Goal: Task Accomplishment & Management: Manage account settings

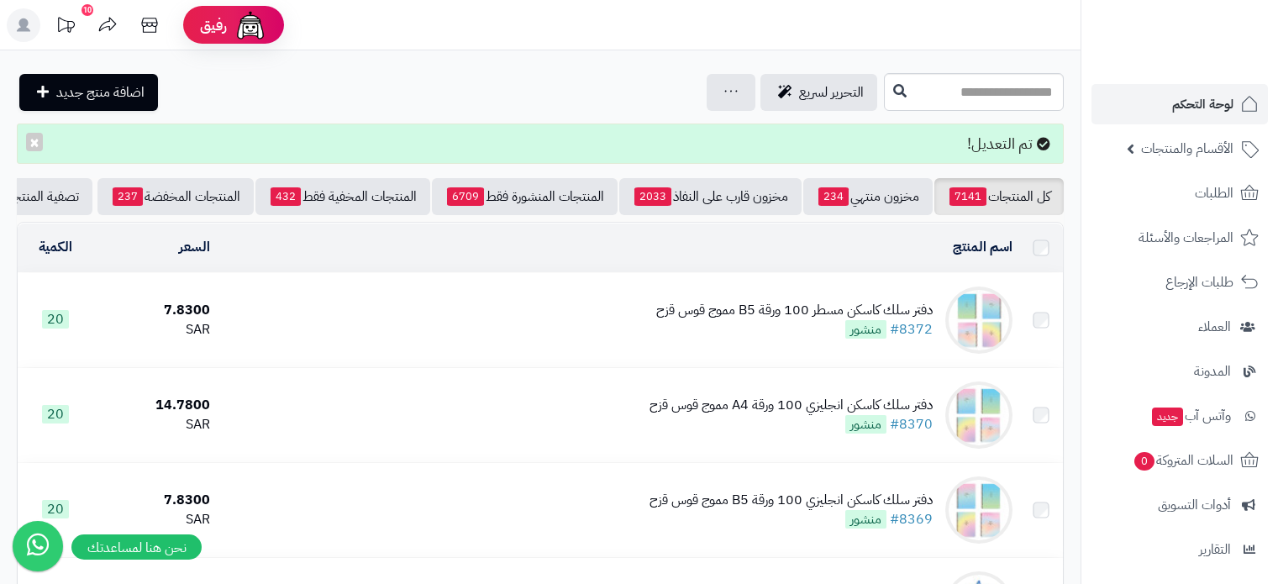
scroll to position [252, 0]
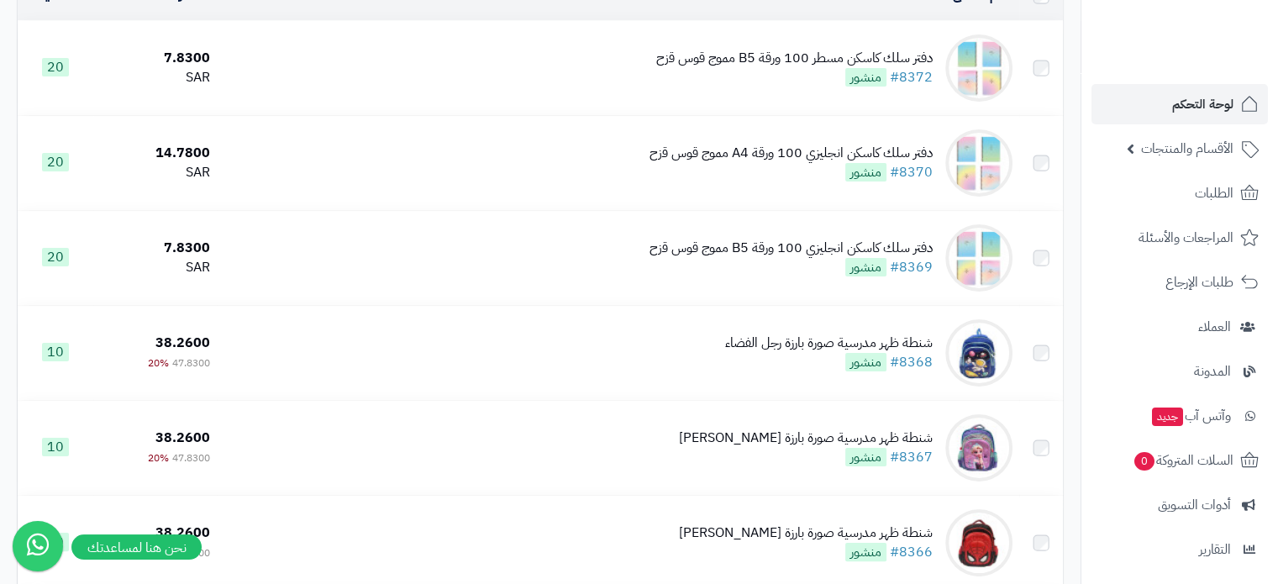
click at [1214, 103] on span "لوحة التحكم" at bounding box center [1202, 104] width 61 height 24
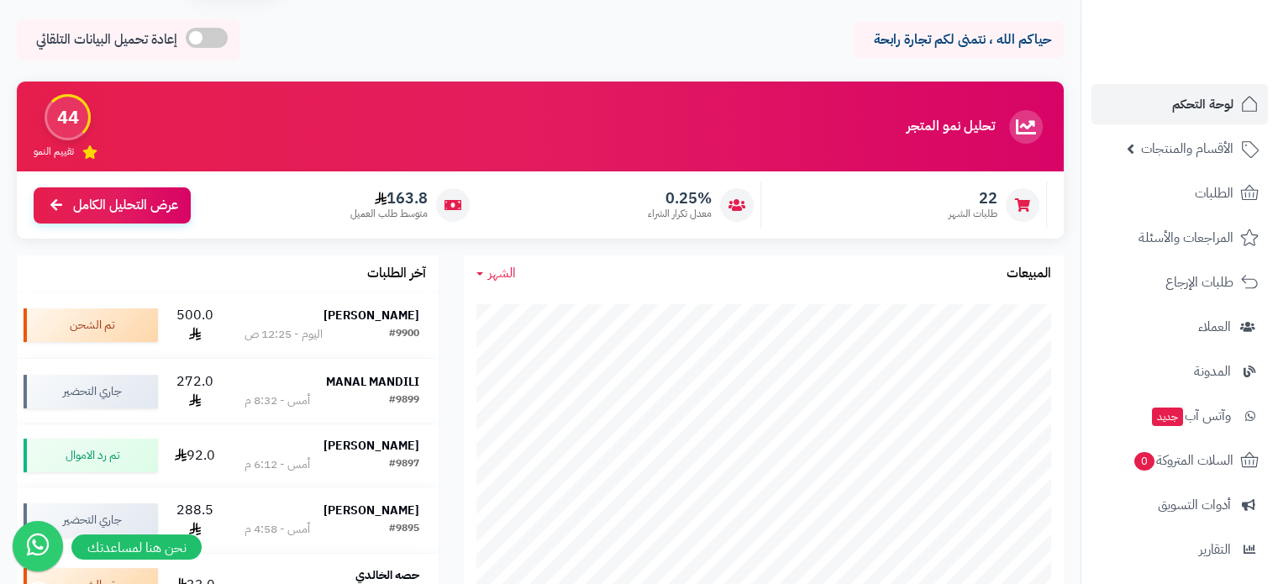
scroll to position [84, 0]
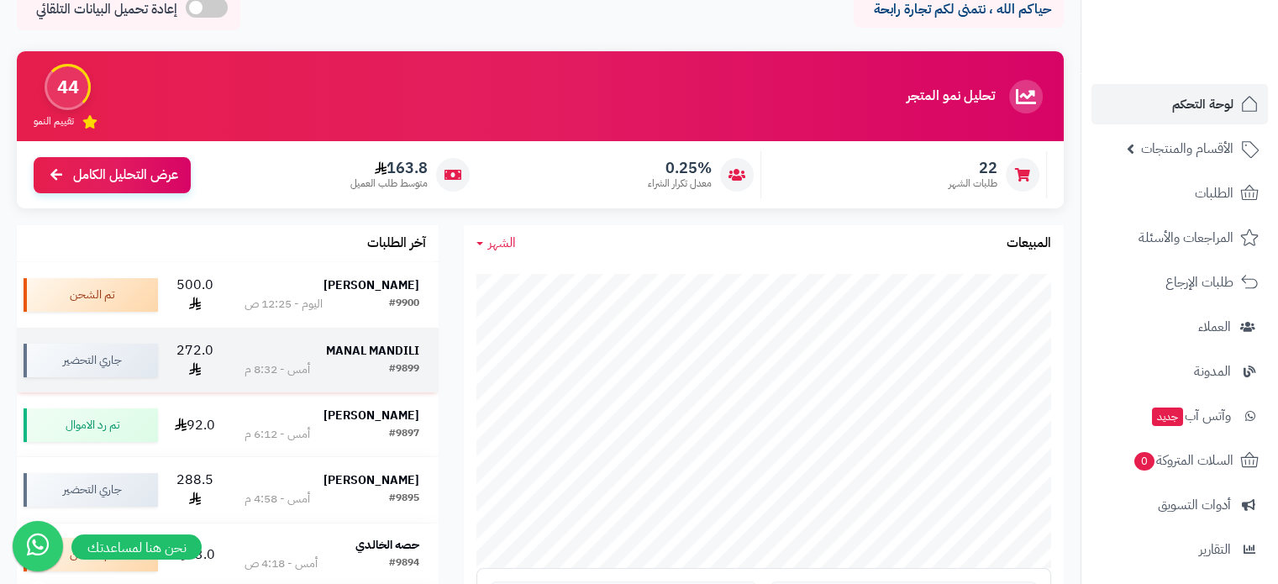
click at [363, 350] on strong "MANAL MANDILI" at bounding box center [372, 351] width 93 height 18
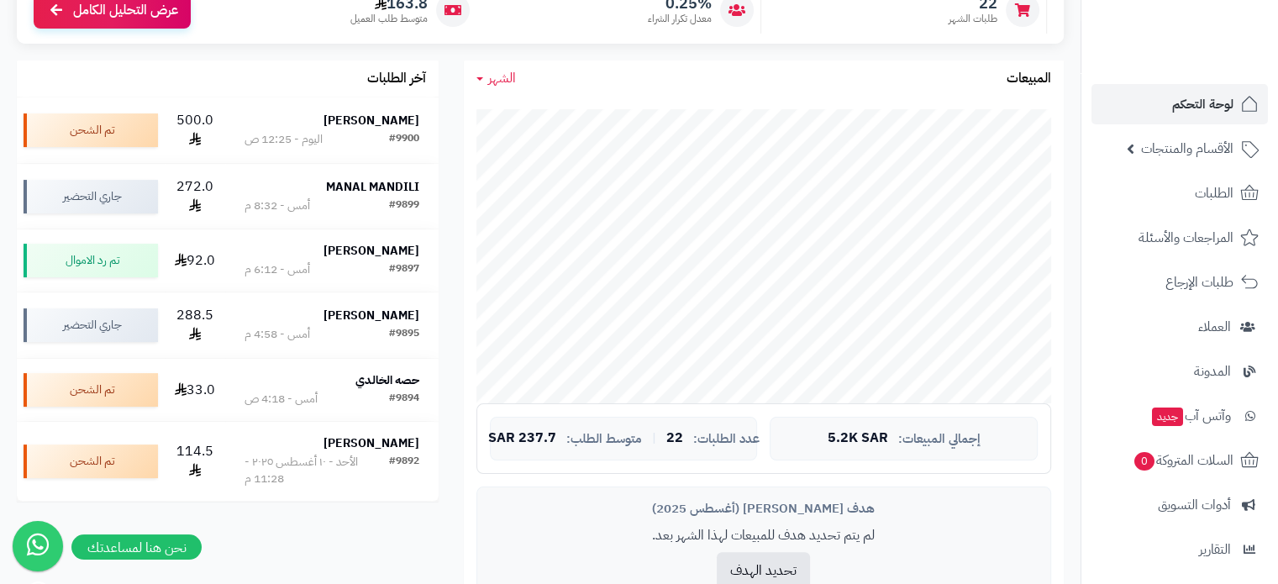
scroll to position [252, 0]
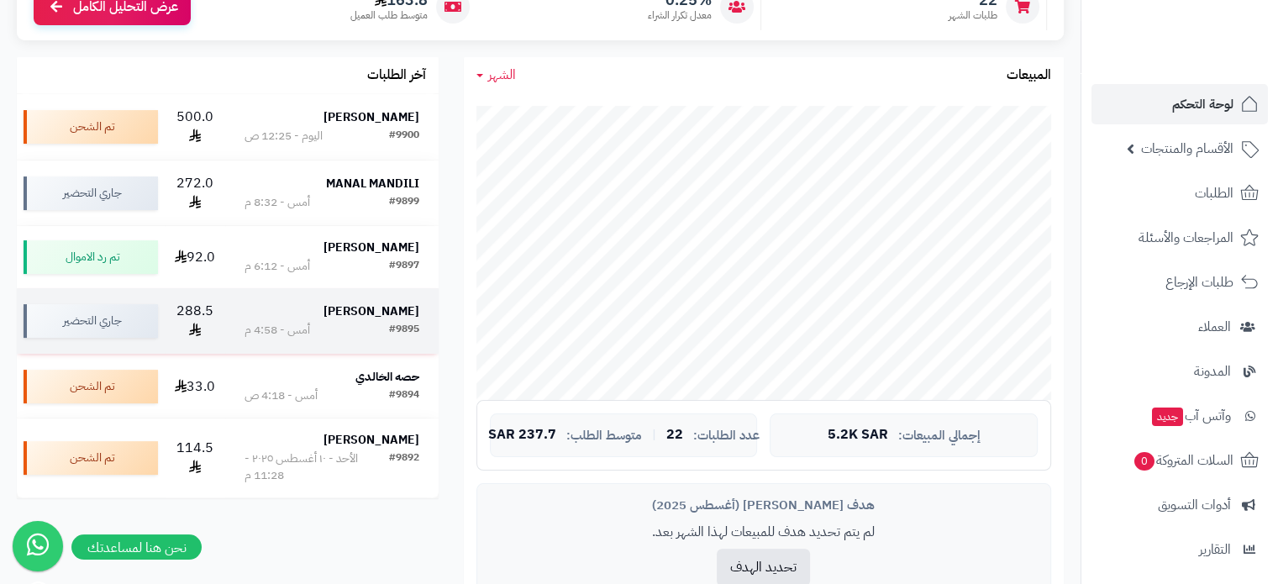
click at [367, 315] on strong "[PERSON_NAME]" at bounding box center [371, 311] width 96 height 18
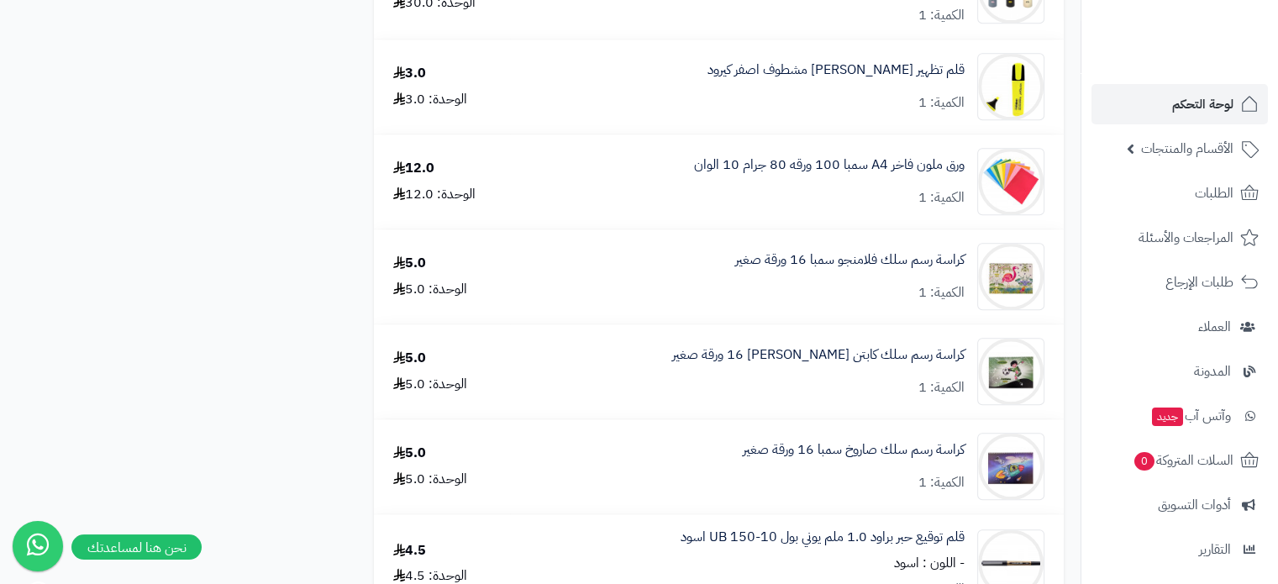
scroll to position [1680, 0]
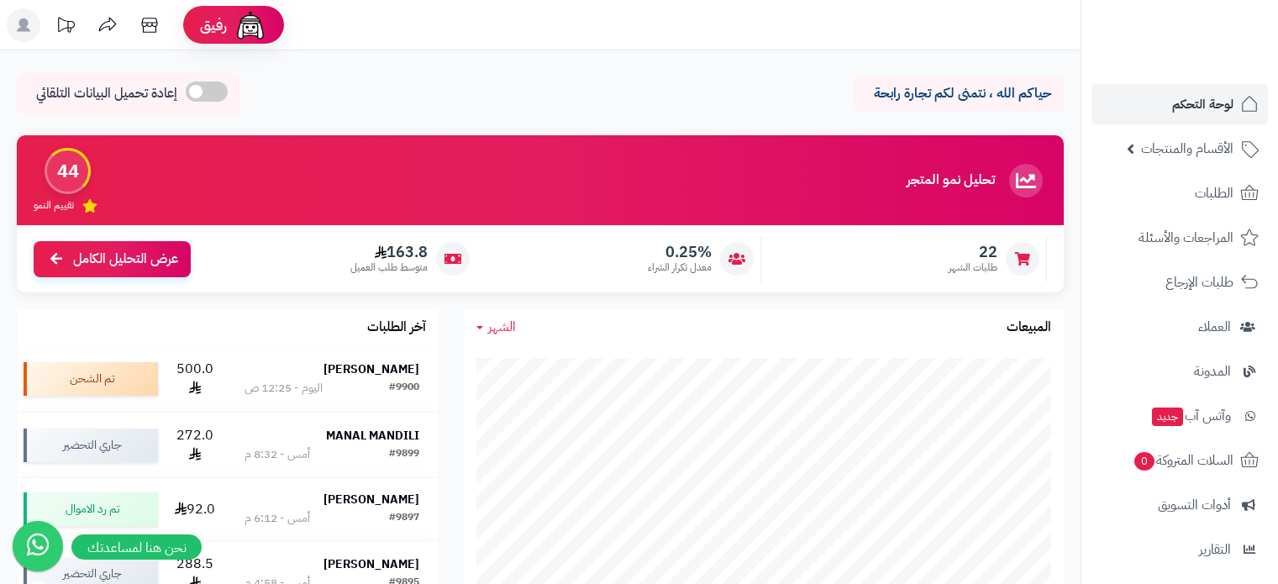
scroll to position [252, 0]
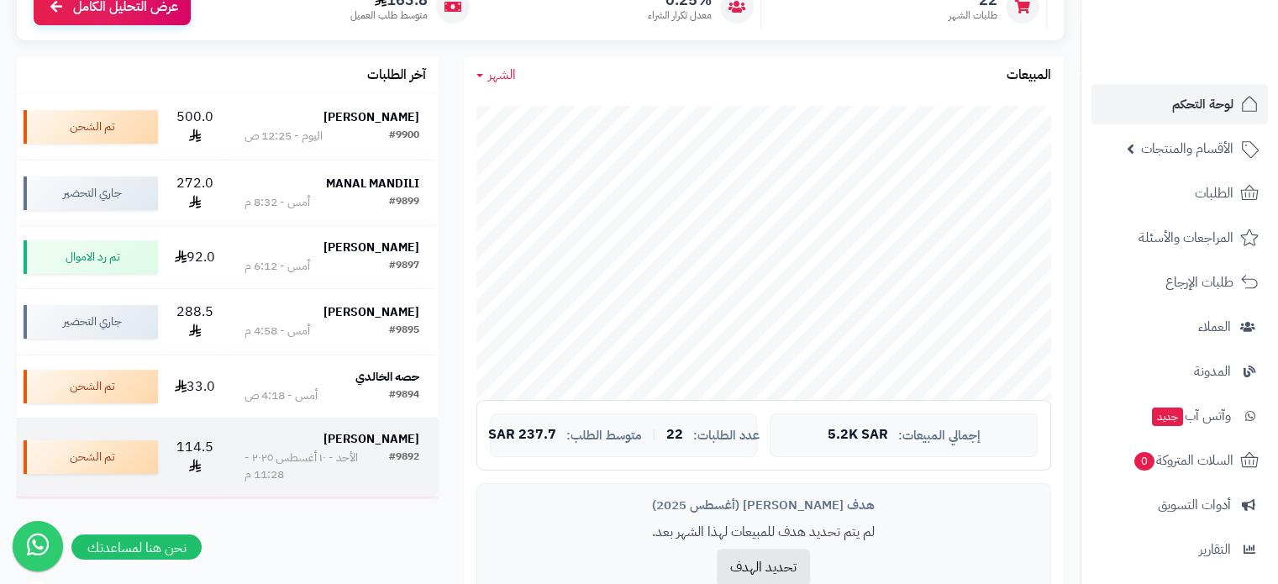
click at [371, 439] on strong "[PERSON_NAME]" at bounding box center [371, 439] width 96 height 18
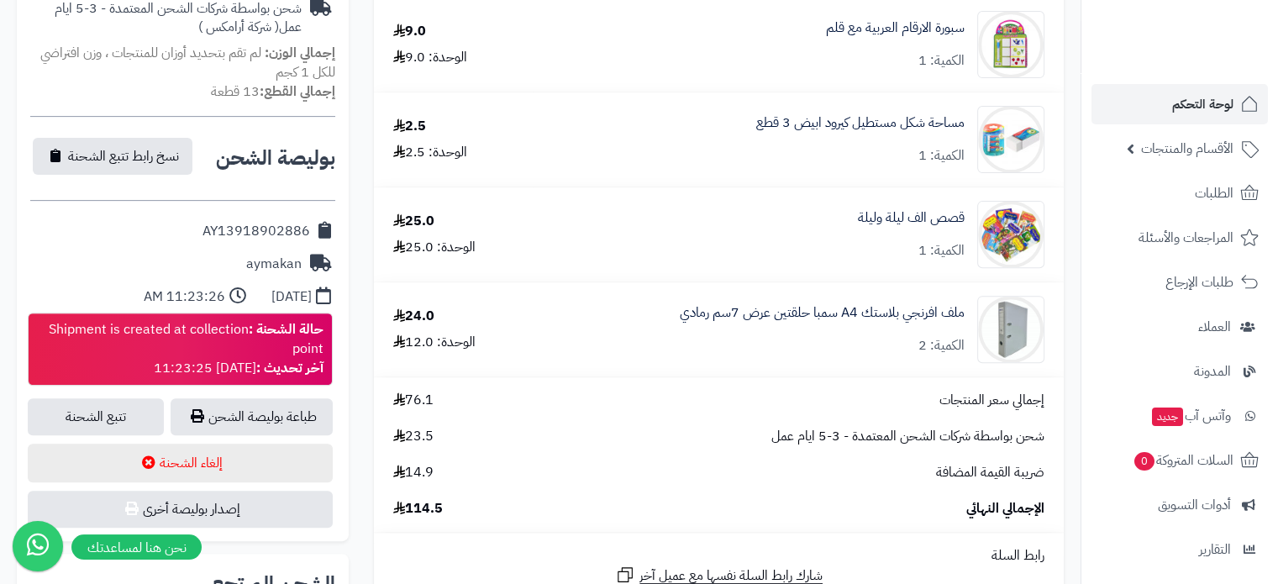
scroll to position [756, 0]
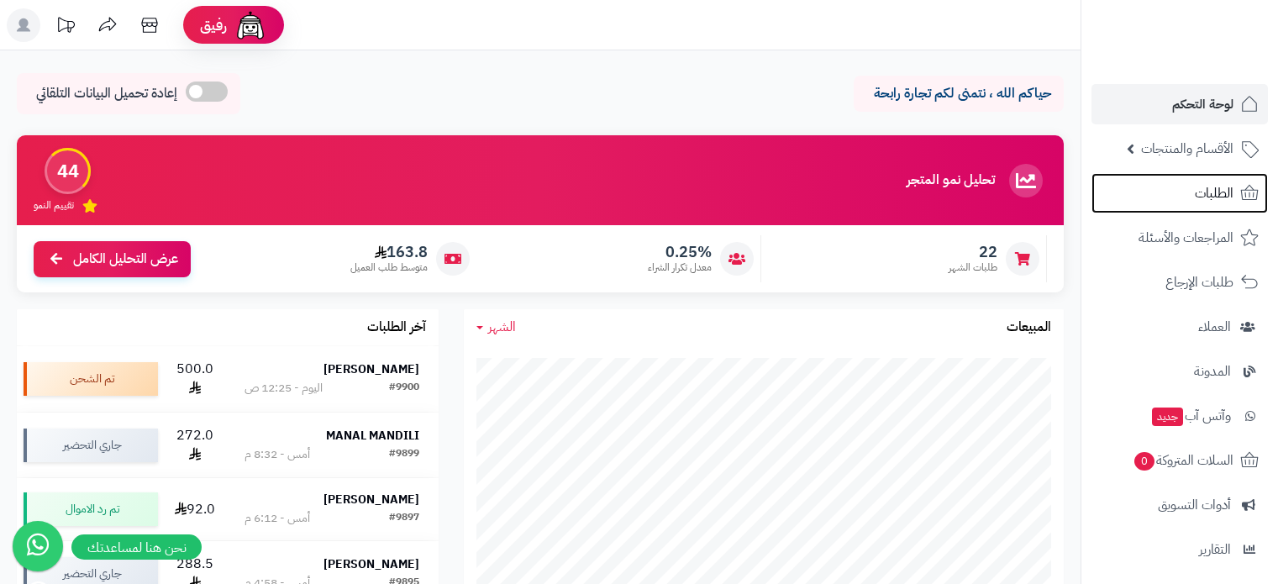
scroll to position [252, 0]
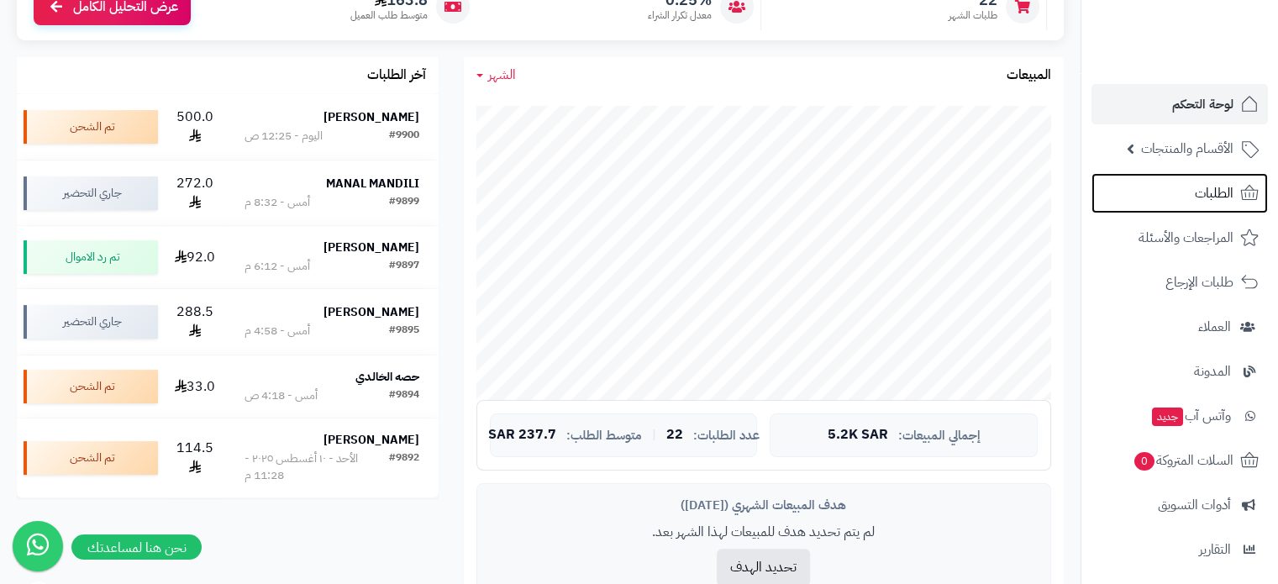
click at [1209, 189] on span "الطلبات" at bounding box center [1214, 193] width 39 height 24
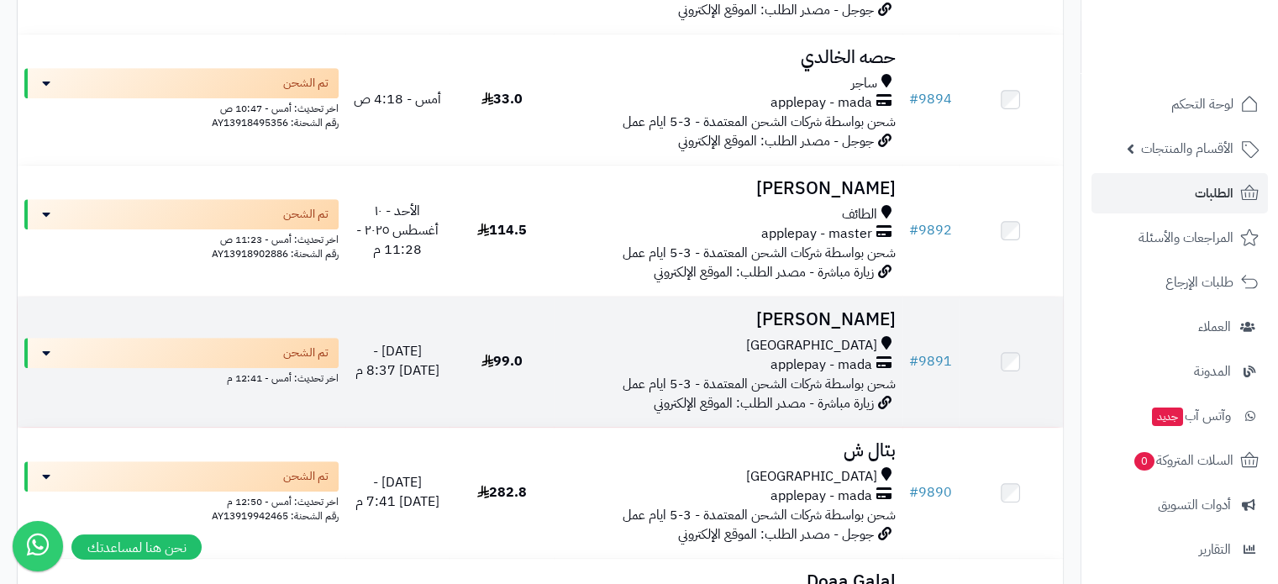
scroll to position [840, 0]
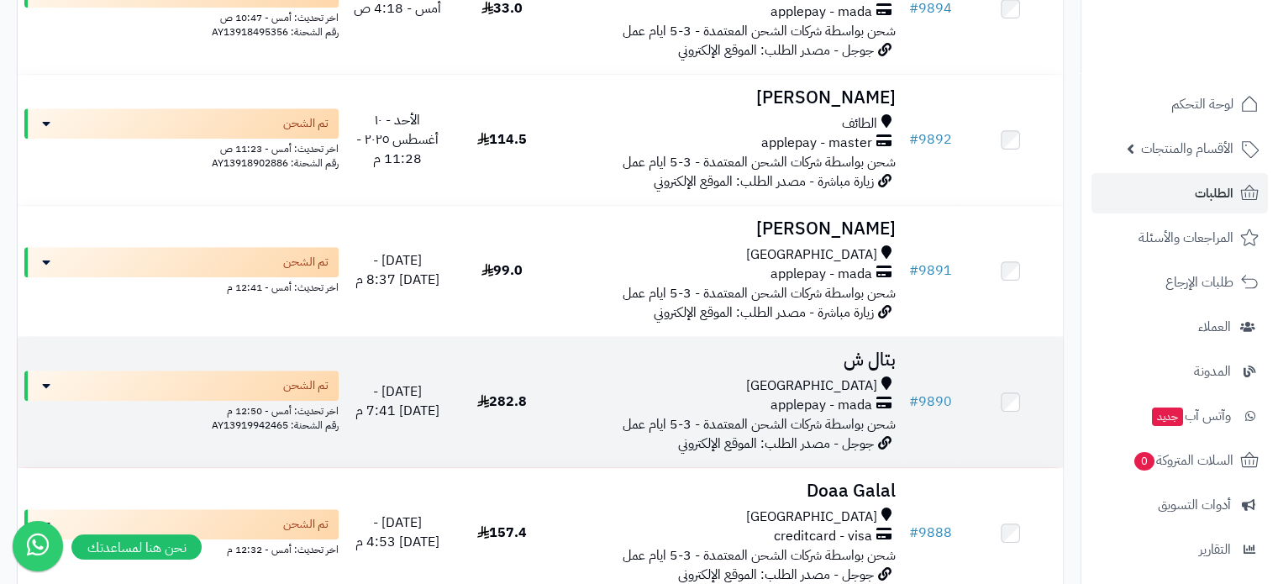
click at [871, 362] on h3 "بتال ش" at bounding box center [727, 359] width 334 height 19
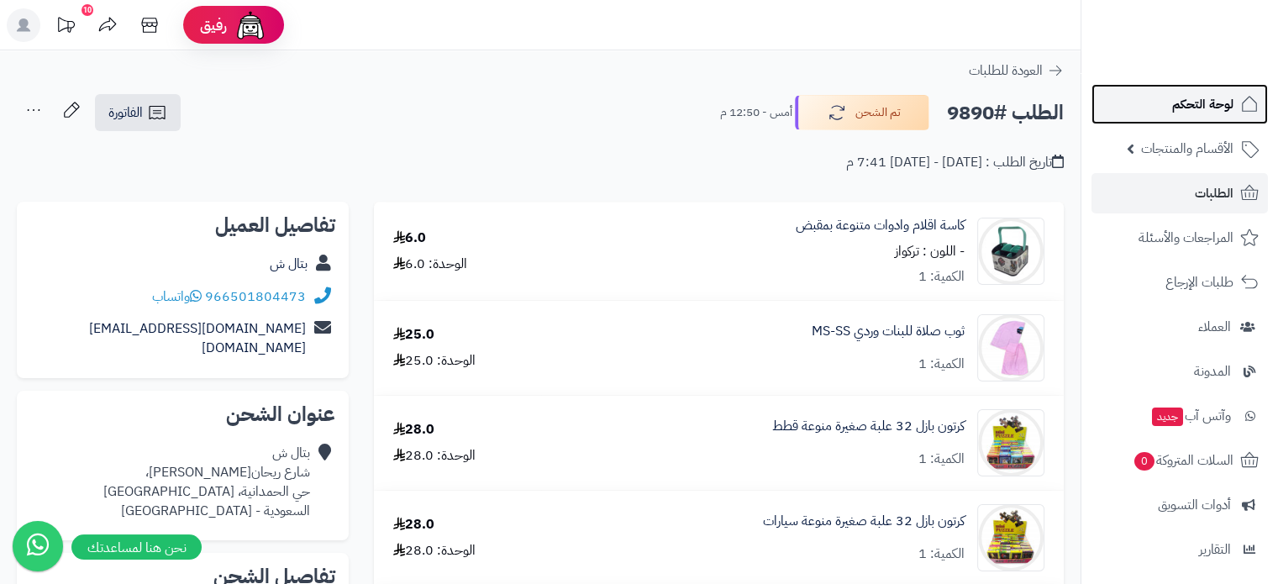
click at [1194, 98] on span "لوحة التحكم" at bounding box center [1202, 104] width 61 height 24
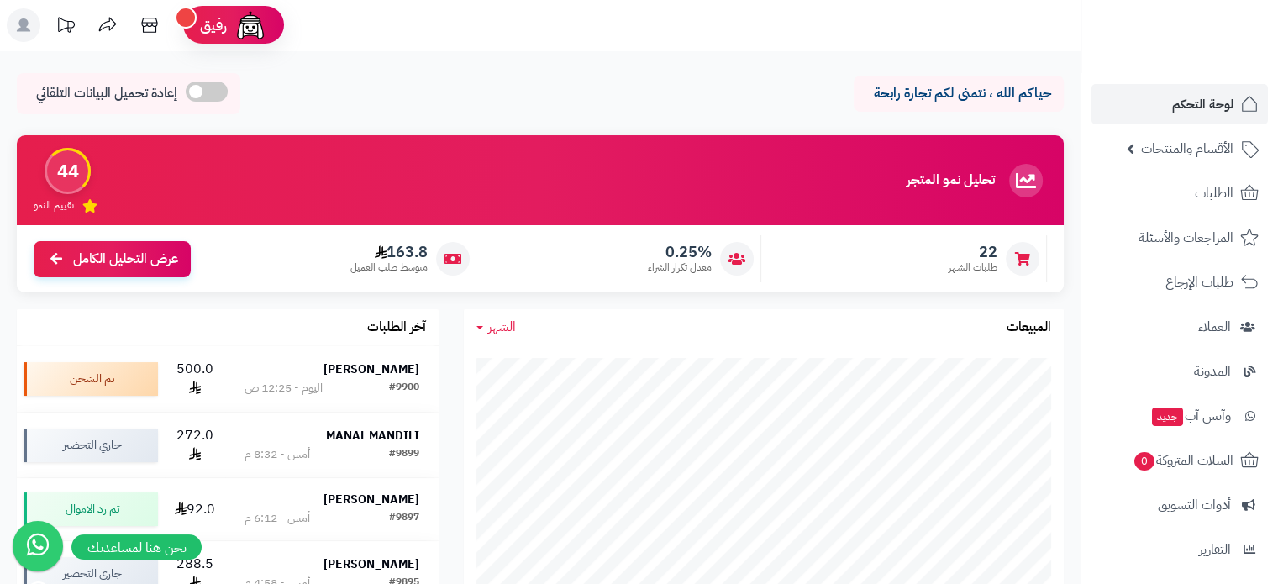
scroll to position [168, 0]
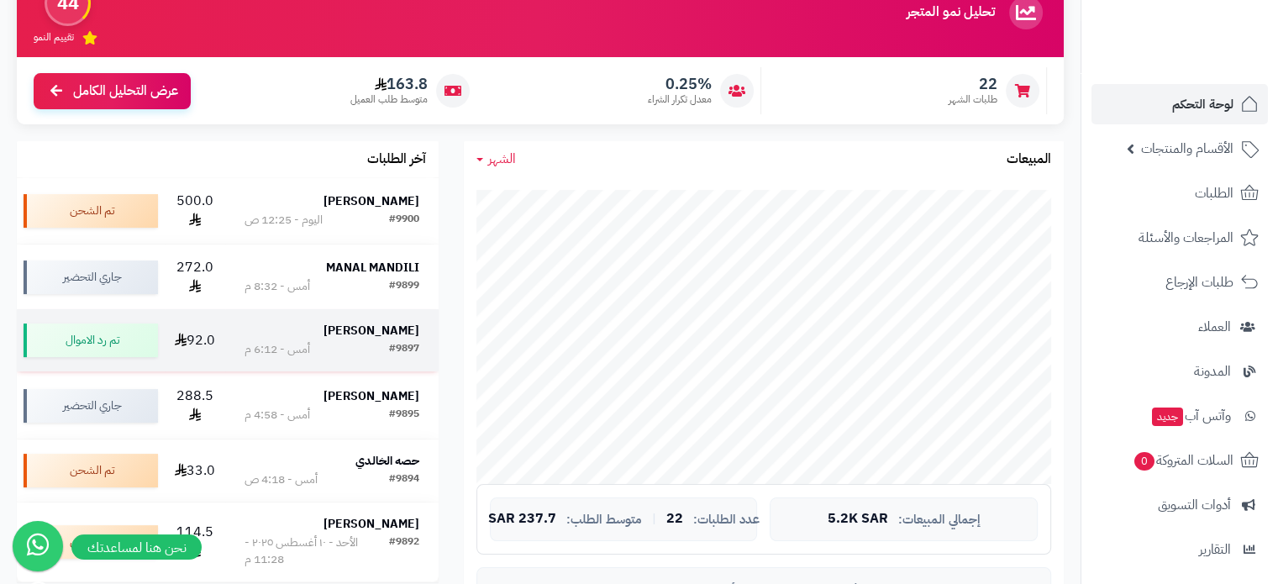
click at [371, 344] on div "#9897 أمس - 6:12 م" at bounding box center [331, 349] width 174 height 17
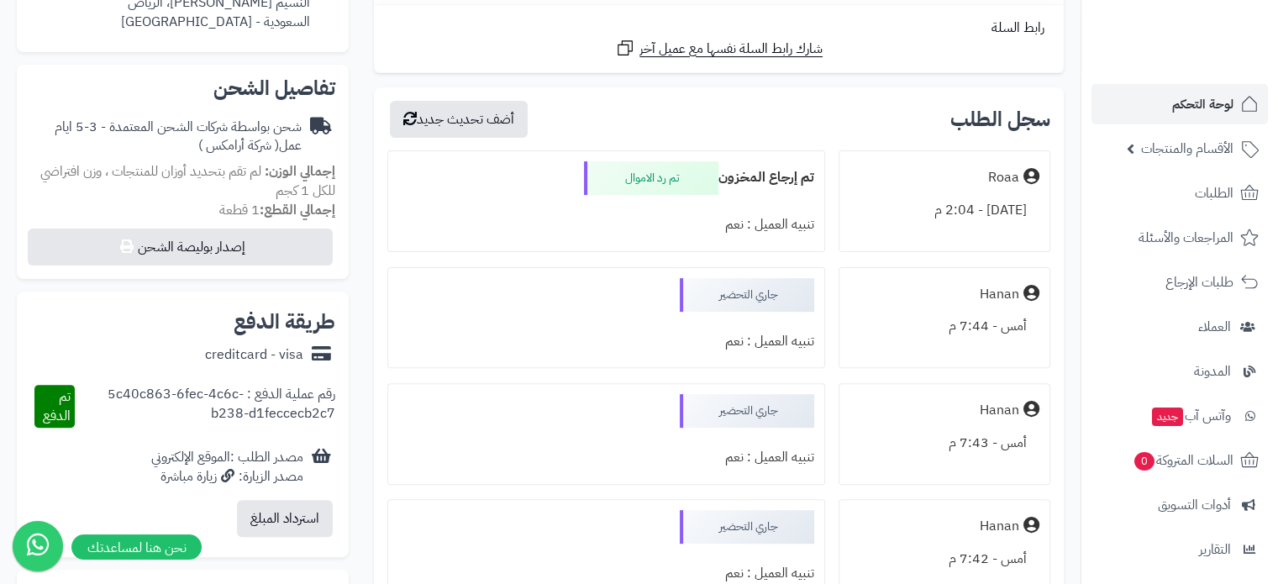
scroll to position [134, 0]
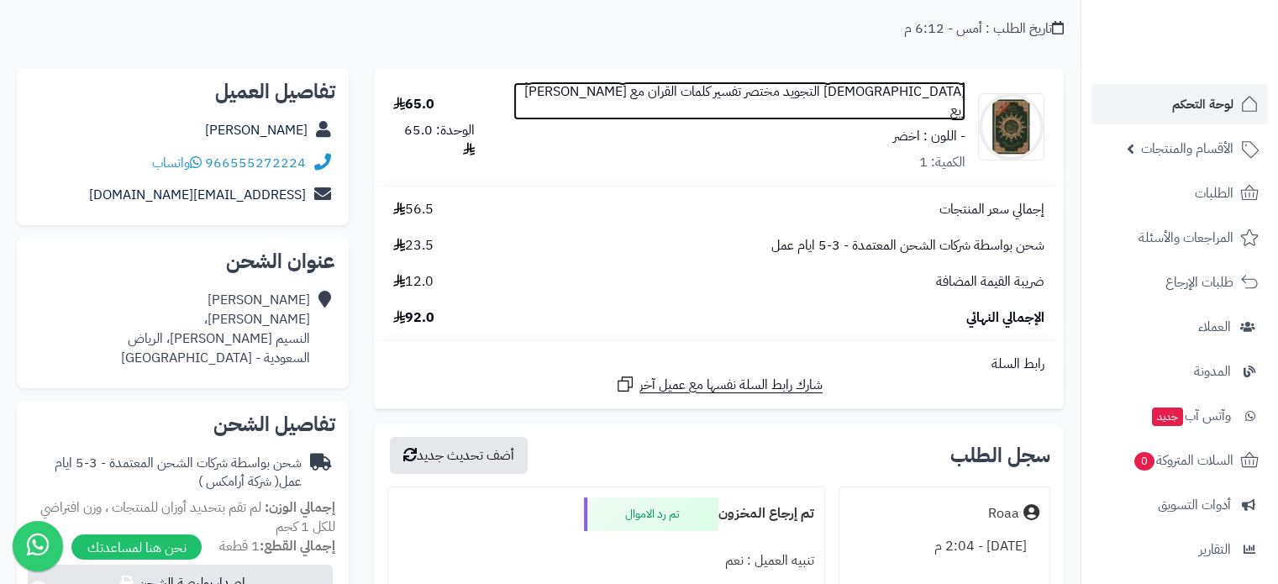
click at [896, 96] on link "مصحف التجويد مختصر تفسير كلمات القران مع كيو ار مقاس ربع" at bounding box center [739, 101] width 452 height 39
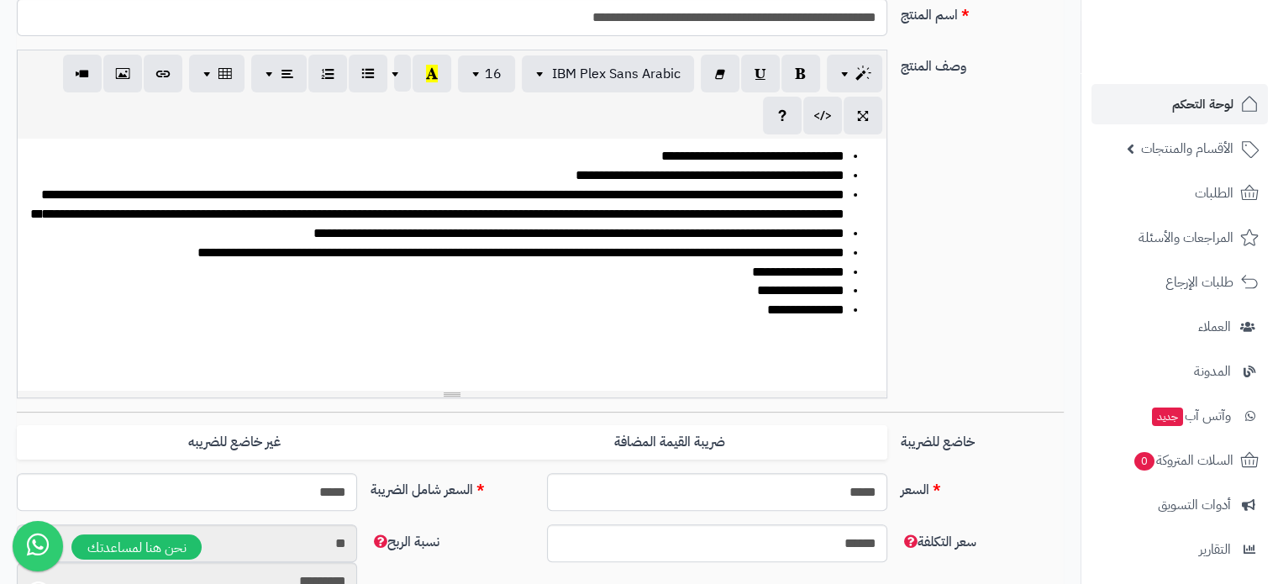
scroll to position [588, 0]
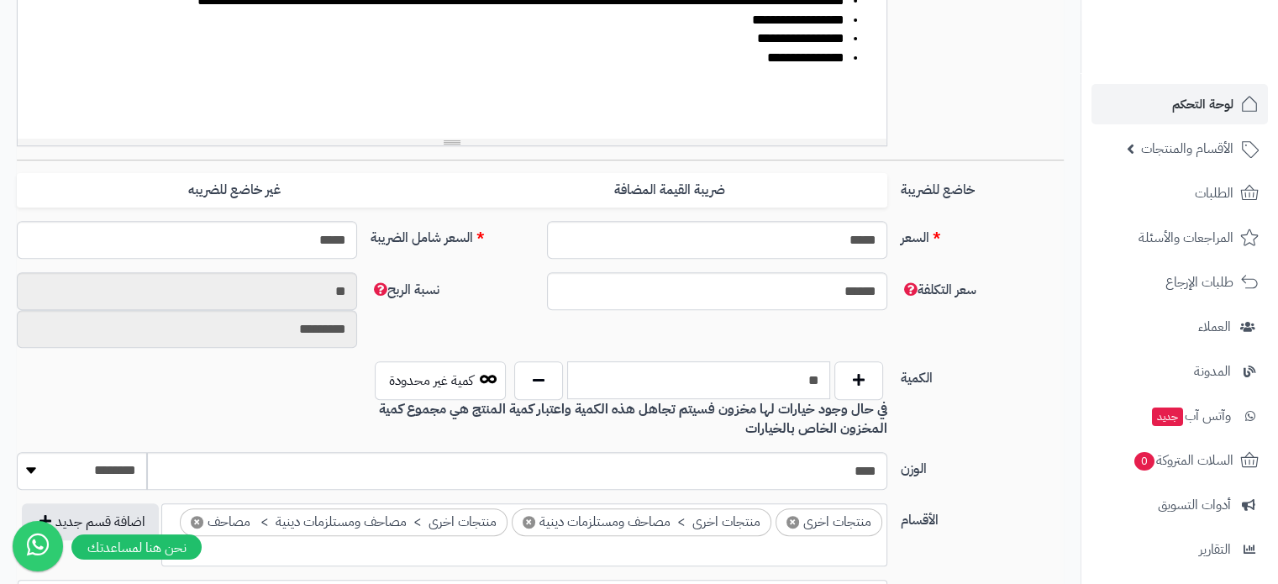
click at [800, 374] on input "**" at bounding box center [698, 380] width 263 height 38
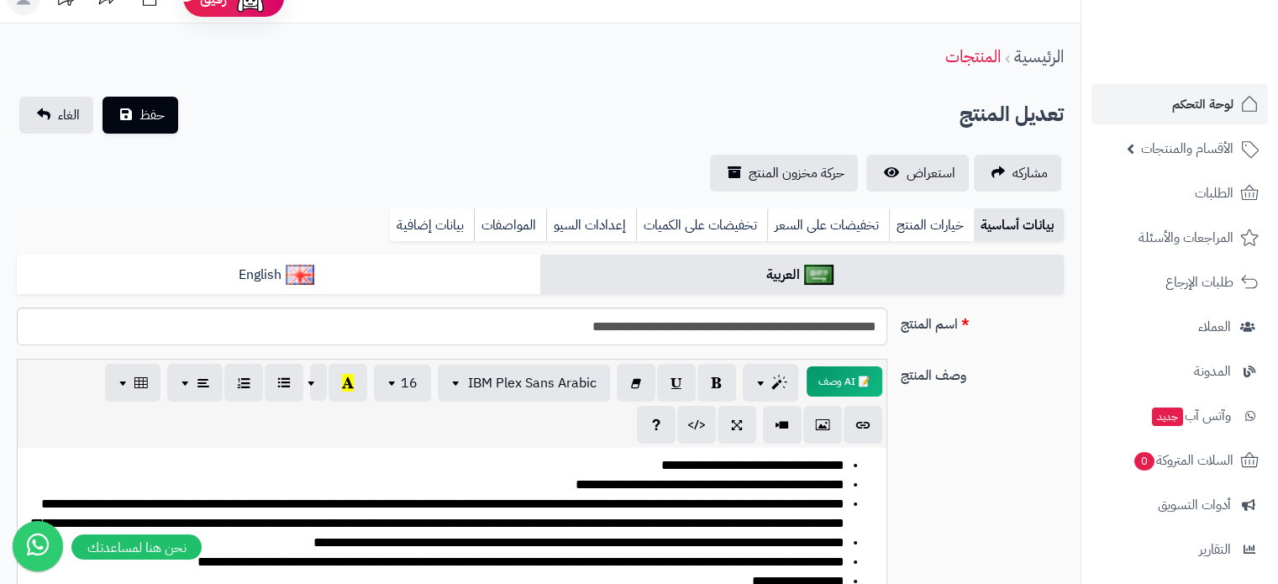
scroll to position [0, 0]
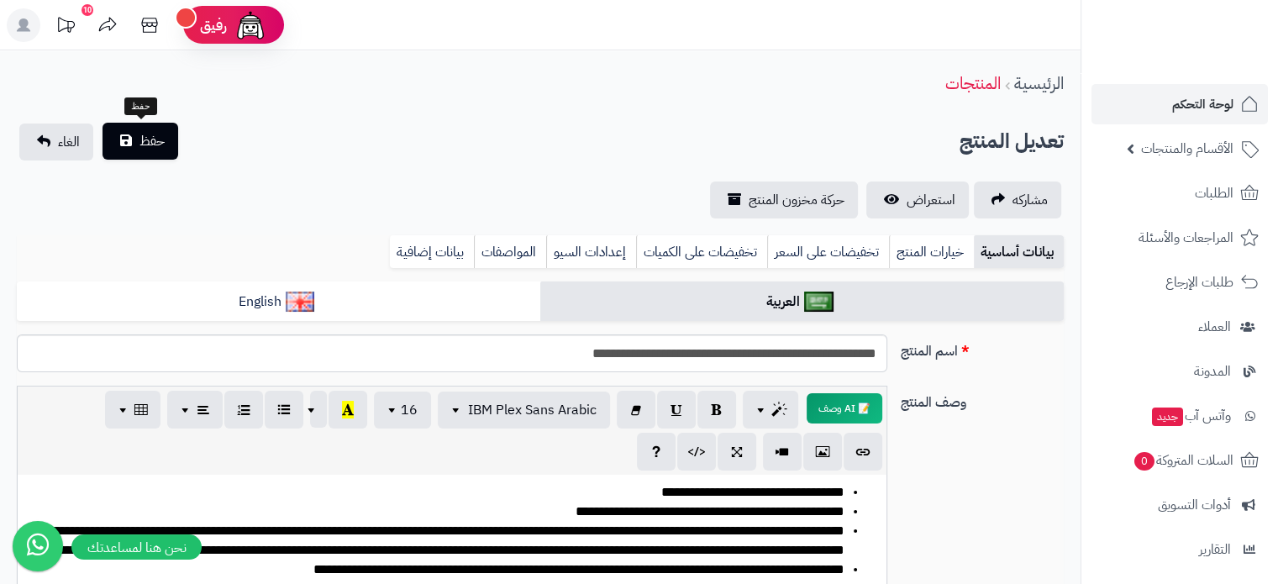
type input "*"
click at [138, 140] on button "حفظ" at bounding box center [140, 141] width 76 height 37
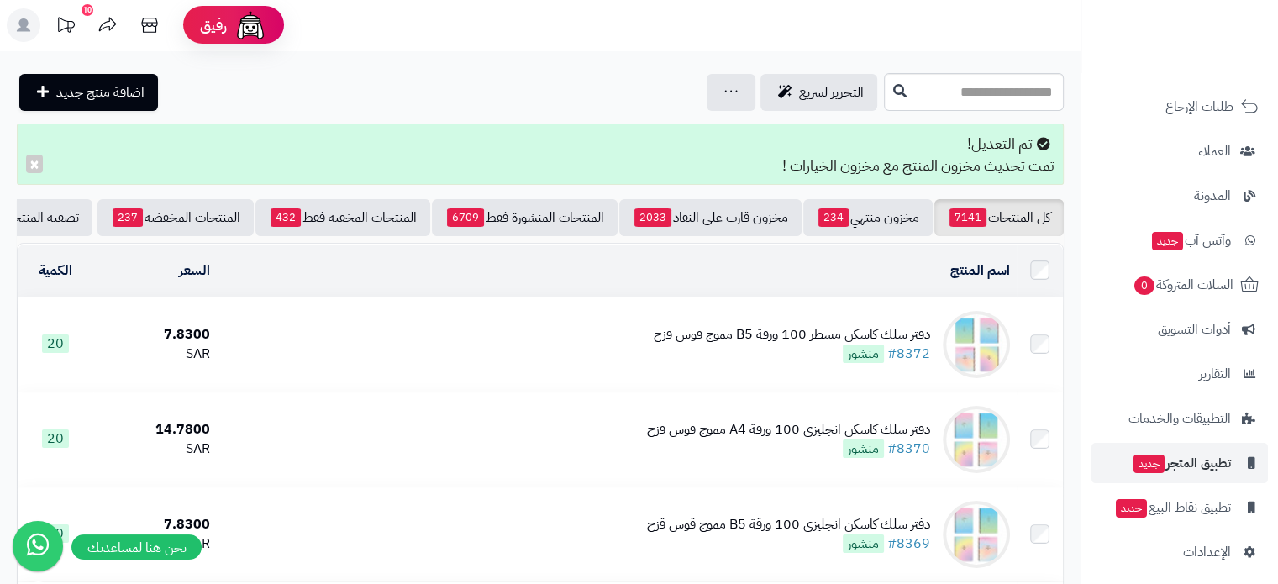
scroll to position [185, 0]
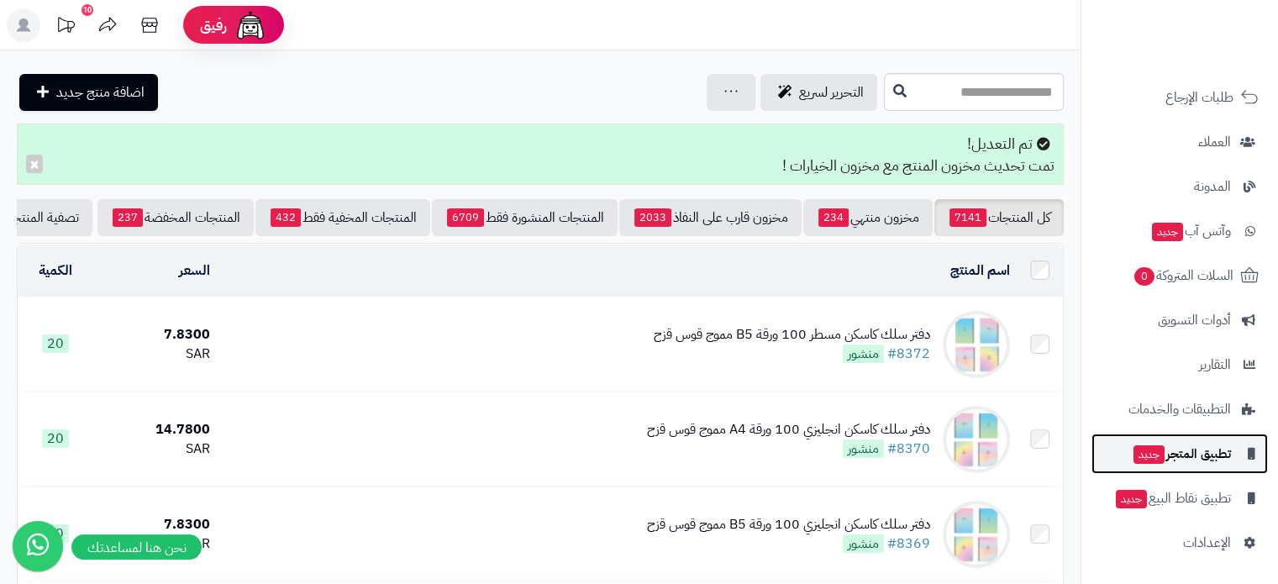
click at [1185, 452] on span "تطبيق المتجر جديد" at bounding box center [1181, 454] width 99 height 24
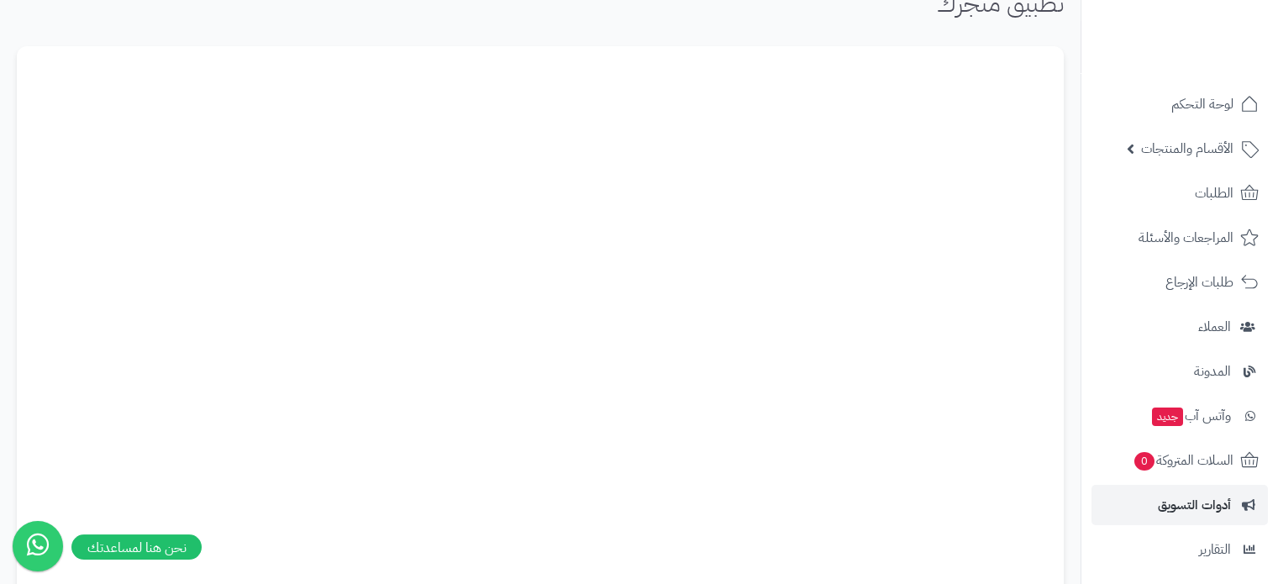
scroll to position [185, 0]
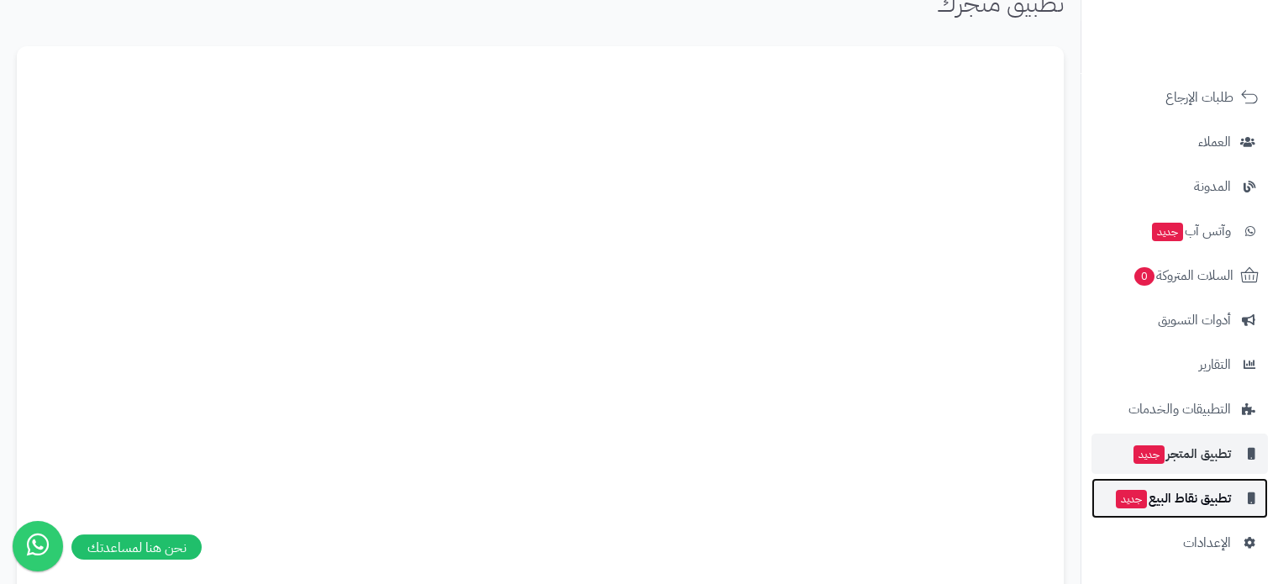
click at [1202, 503] on span "تطبيق نقاط البيع جديد" at bounding box center [1172, 498] width 117 height 24
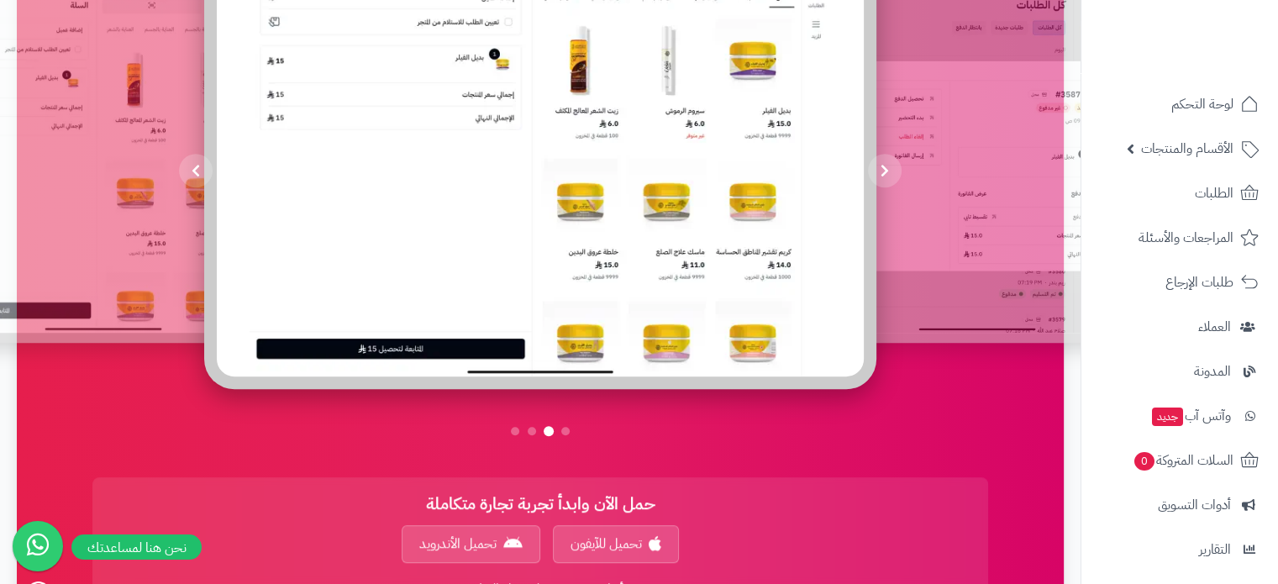
scroll to position [924, 0]
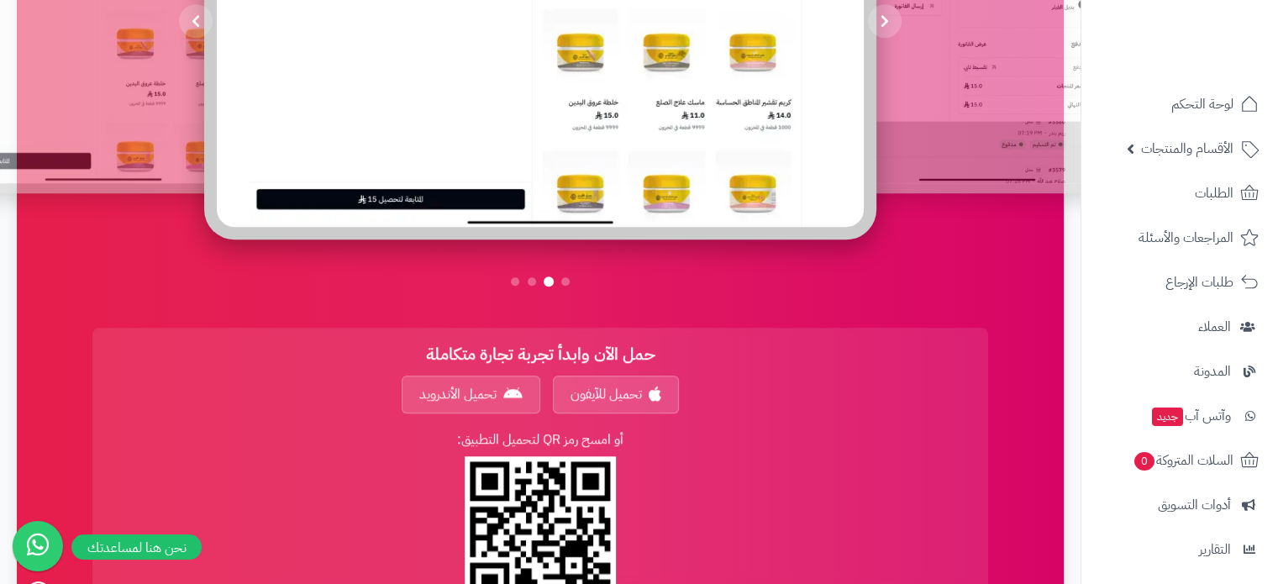
click at [533, 277] on span at bounding box center [532, 281] width 8 height 8
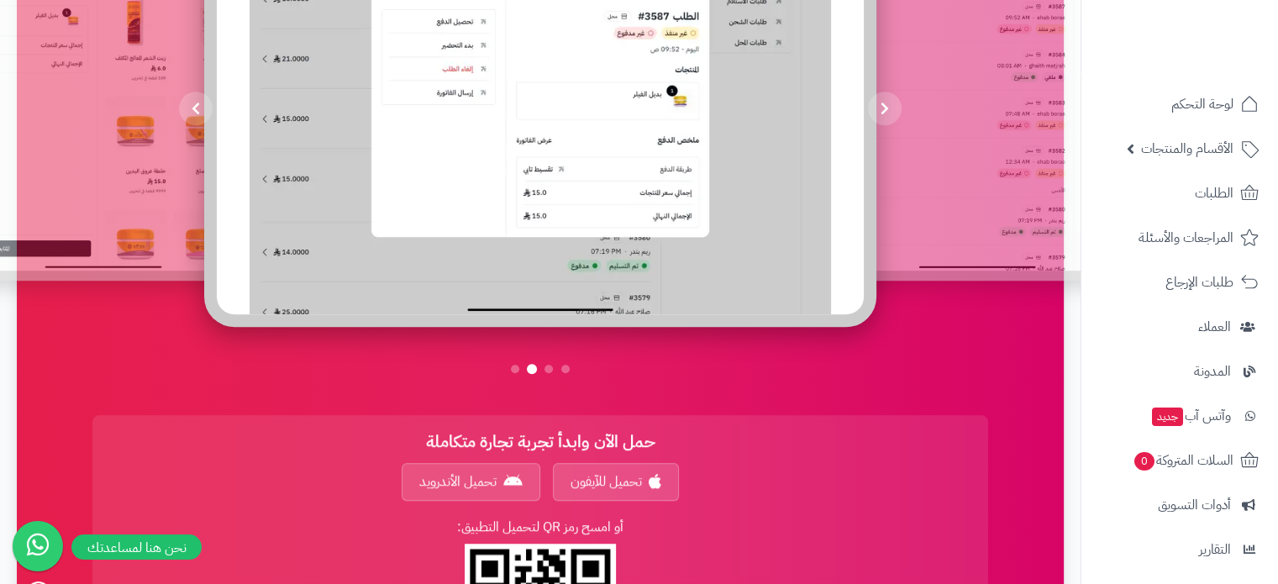
scroll to position [756, 0]
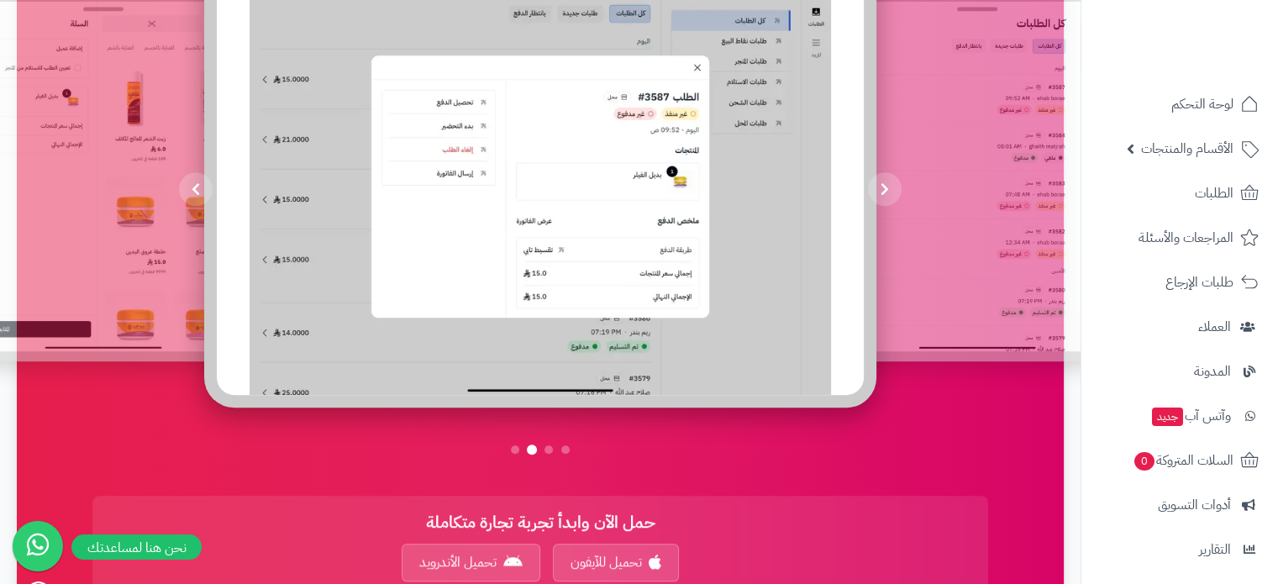
click at [514, 441] on div at bounding box center [540, 189] width 756 height 563
click at [564, 449] on span at bounding box center [565, 449] width 8 height 8
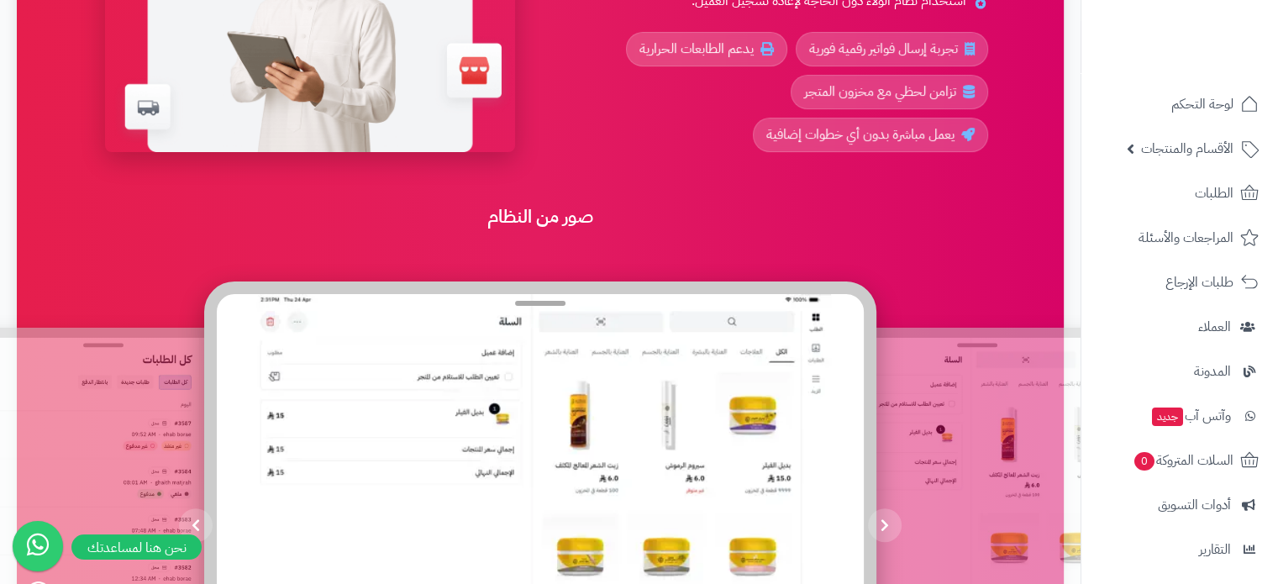
scroll to position [0, 0]
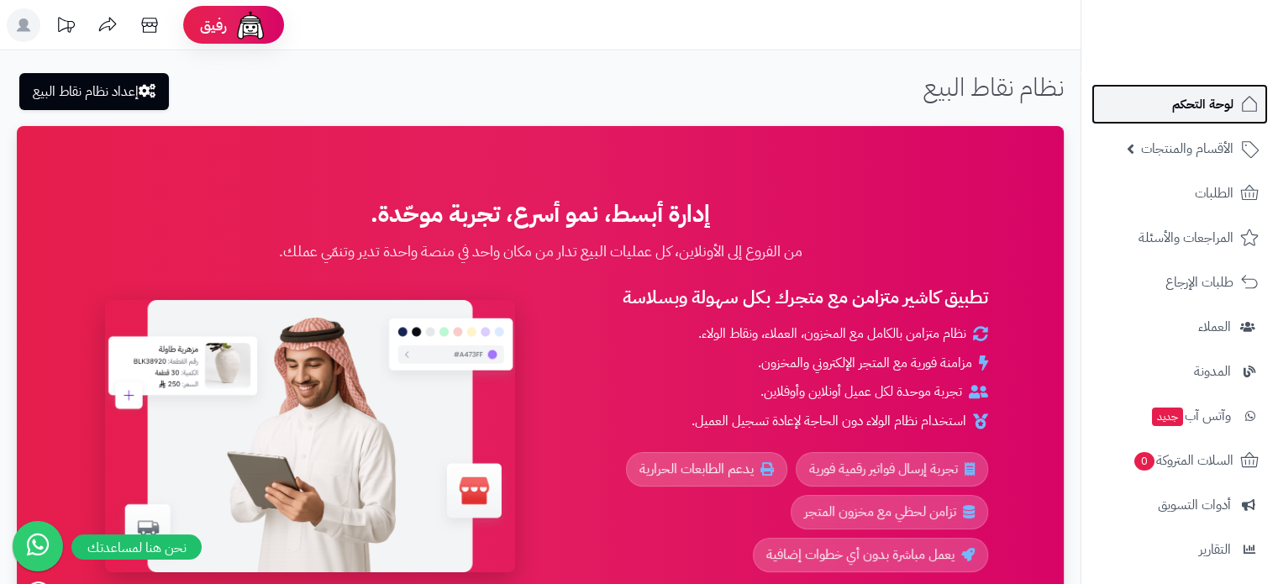
click at [1206, 96] on span "لوحة التحكم" at bounding box center [1202, 104] width 61 height 24
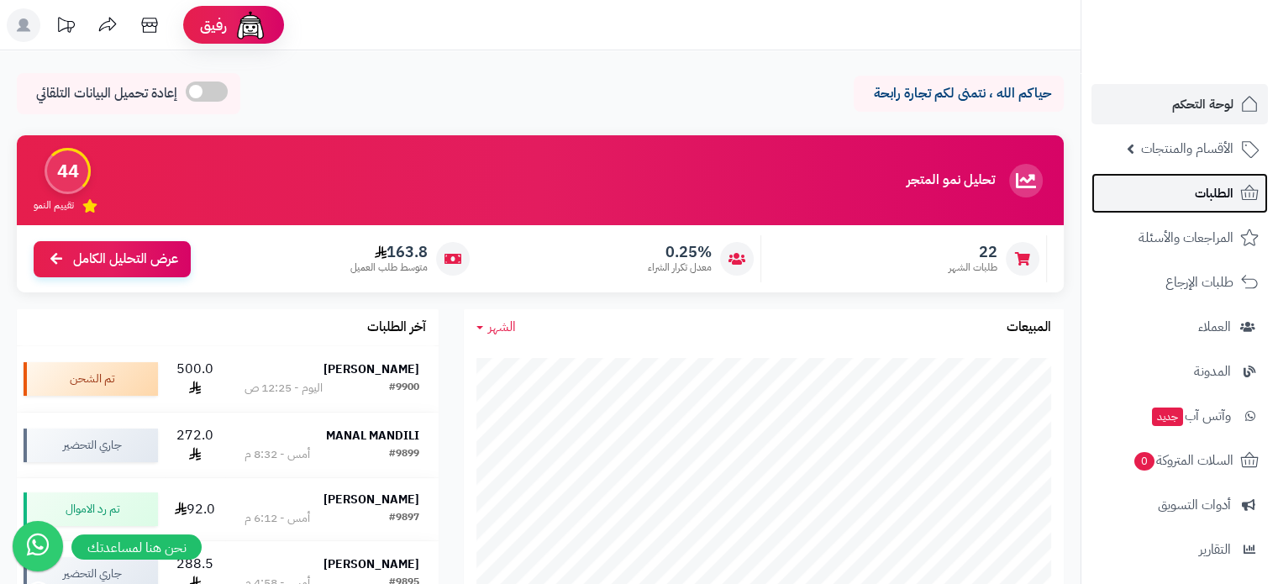
click at [1220, 192] on span "الطلبات" at bounding box center [1214, 193] width 39 height 24
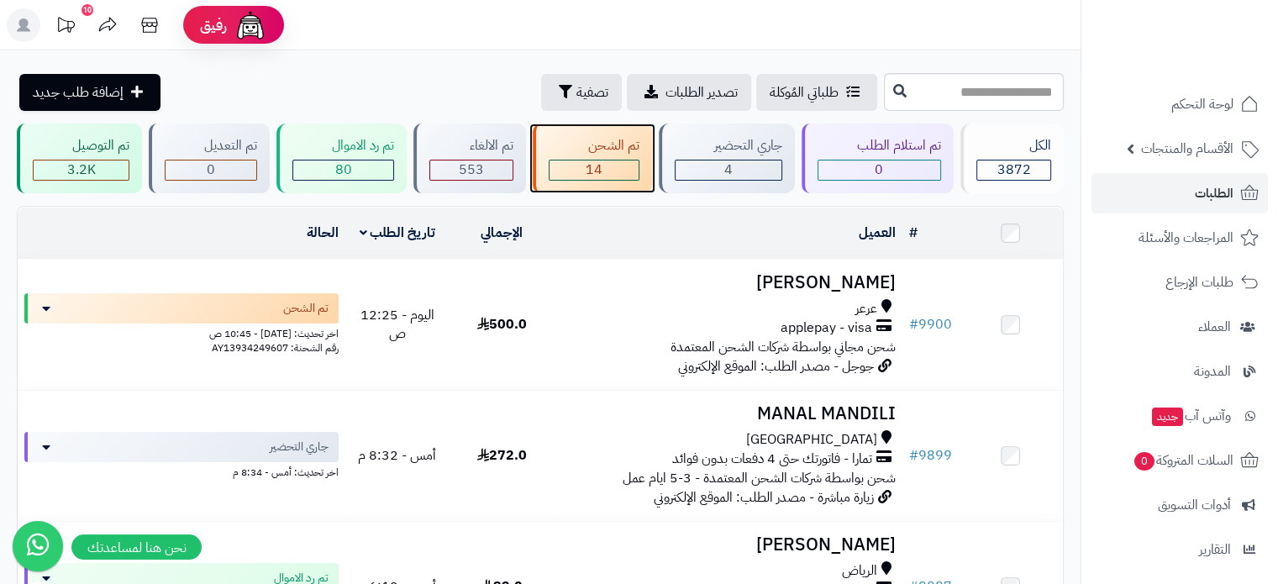
click at [618, 139] on div "تم الشحن" at bounding box center [594, 145] width 91 height 19
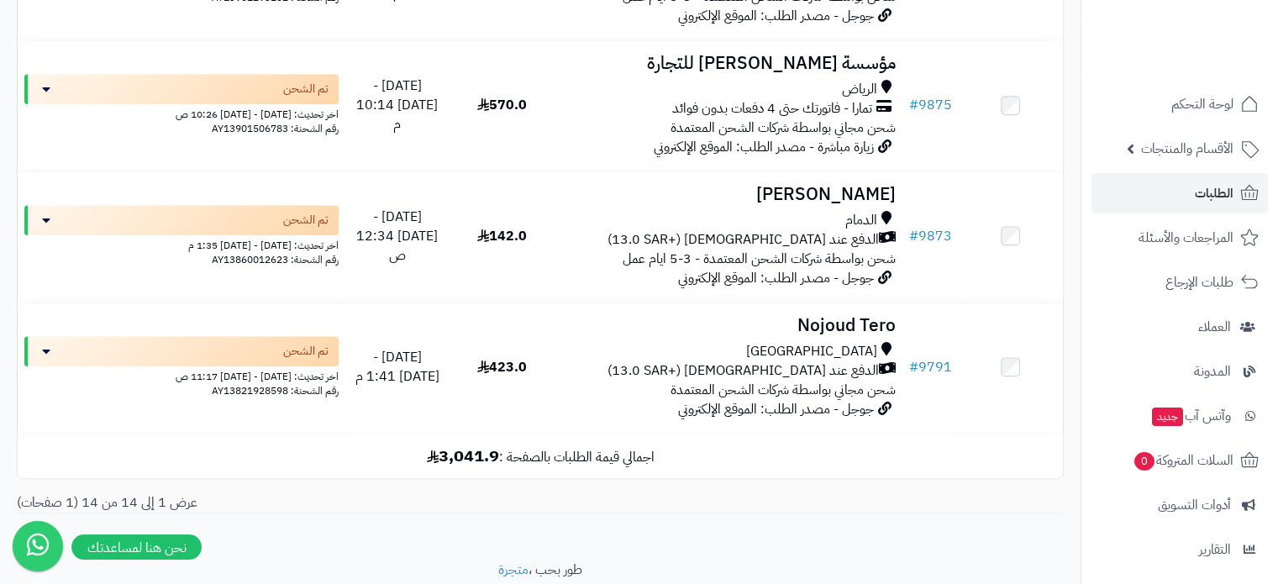
scroll to position [1726, 0]
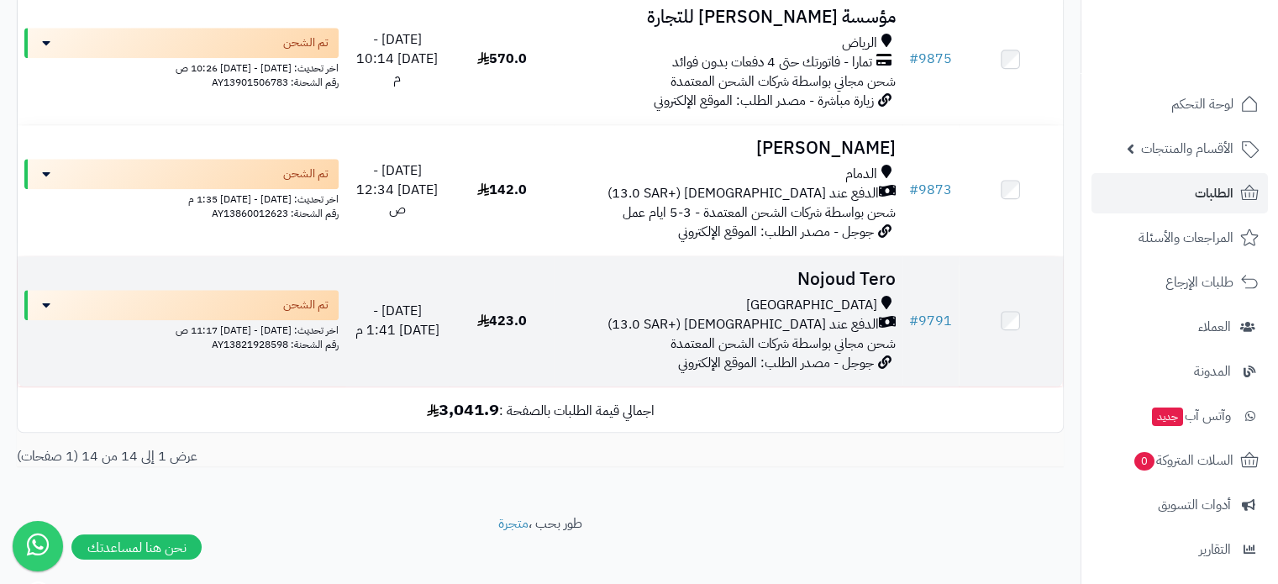
click at [824, 270] on h3 "Nojoud Tero" at bounding box center [727, 279] width 334 height 19
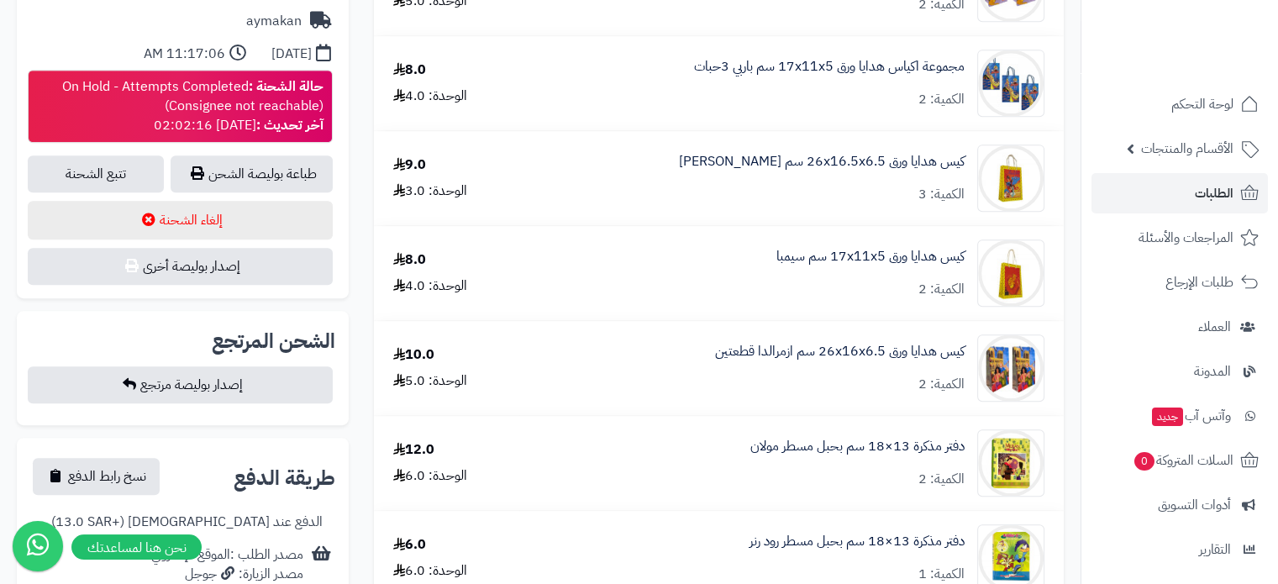
scroll to position [588, 0]
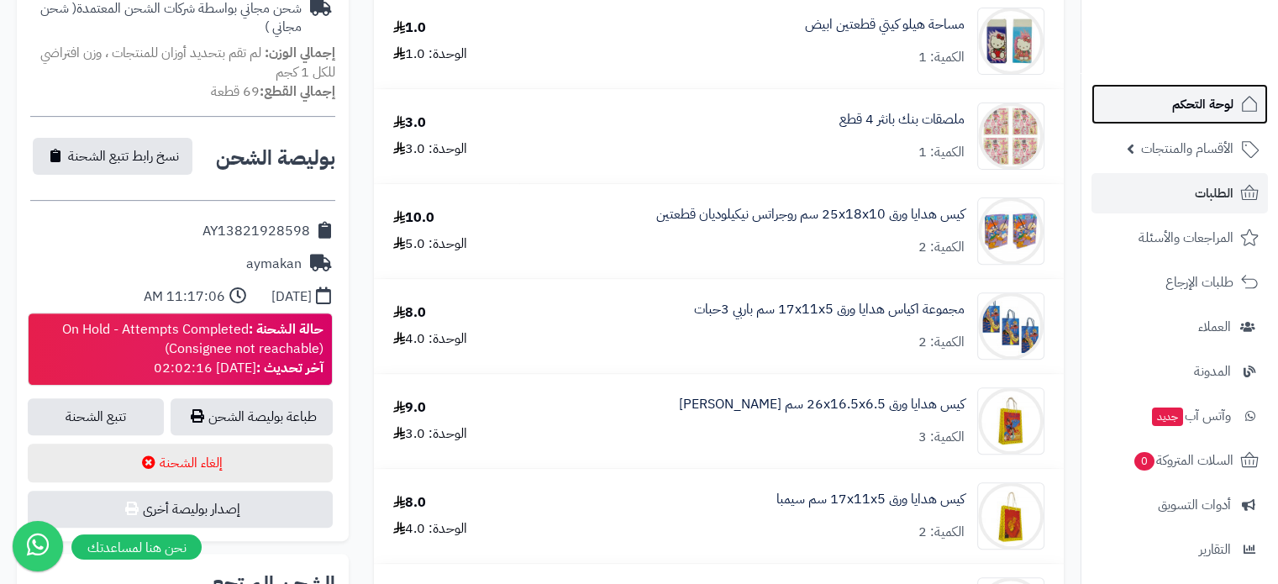
click at [1186, 99] on span "لوحة التحكم" at bounding box center [1202, 104] width 61 height 24
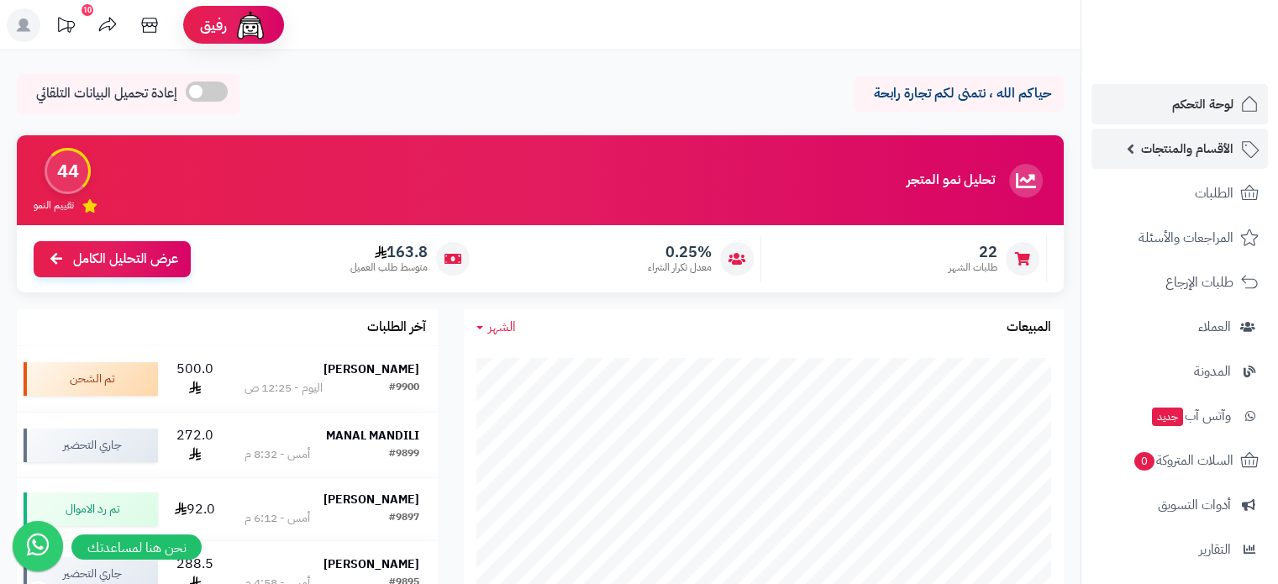
click at [1189, 144] on span "الأقسام والمنتجات" at bounding box center [1187, 149] width 92 height 24
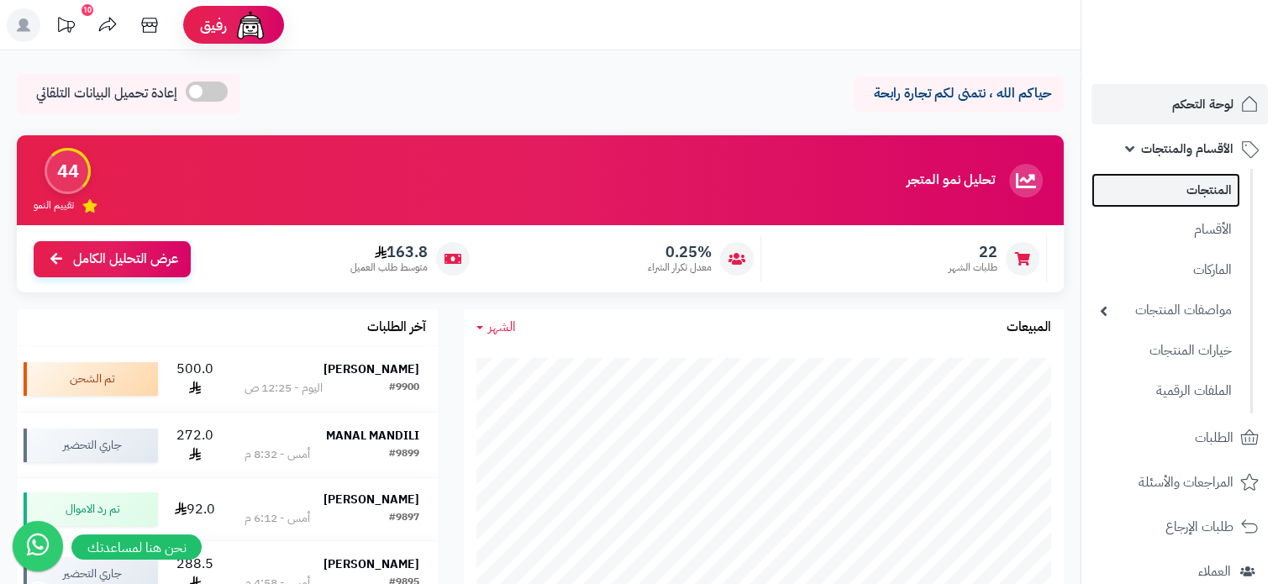
click at [1198, 186] on link "المنتجات" at bounding box center [1165, 190] width 149 height 34
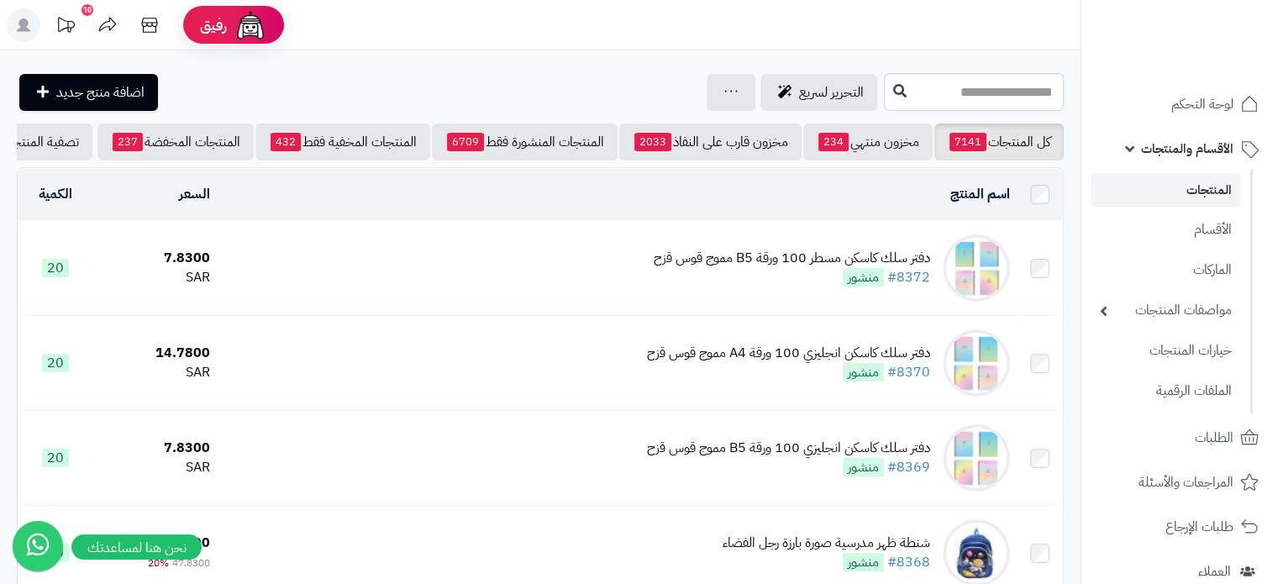
click at [799, 268] on div "دفتر سلك كاسكن مسطر 100 ورقة B5 مموج قوس قزح" at bounding box center [792, 258] width 276 height 19
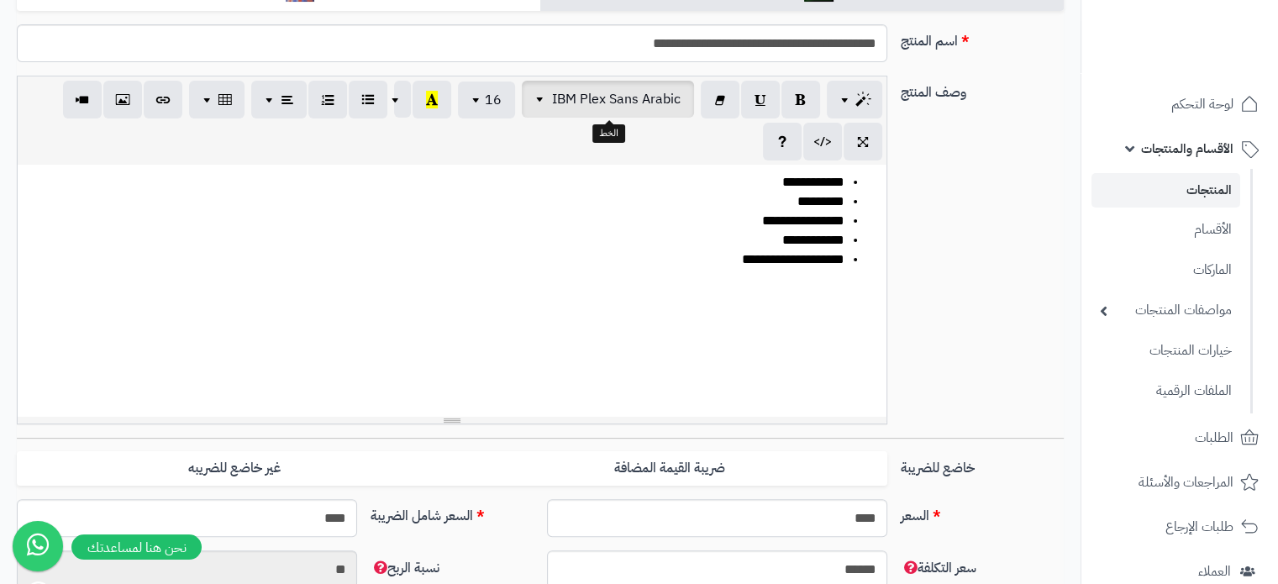
scroll to position [420, 0]
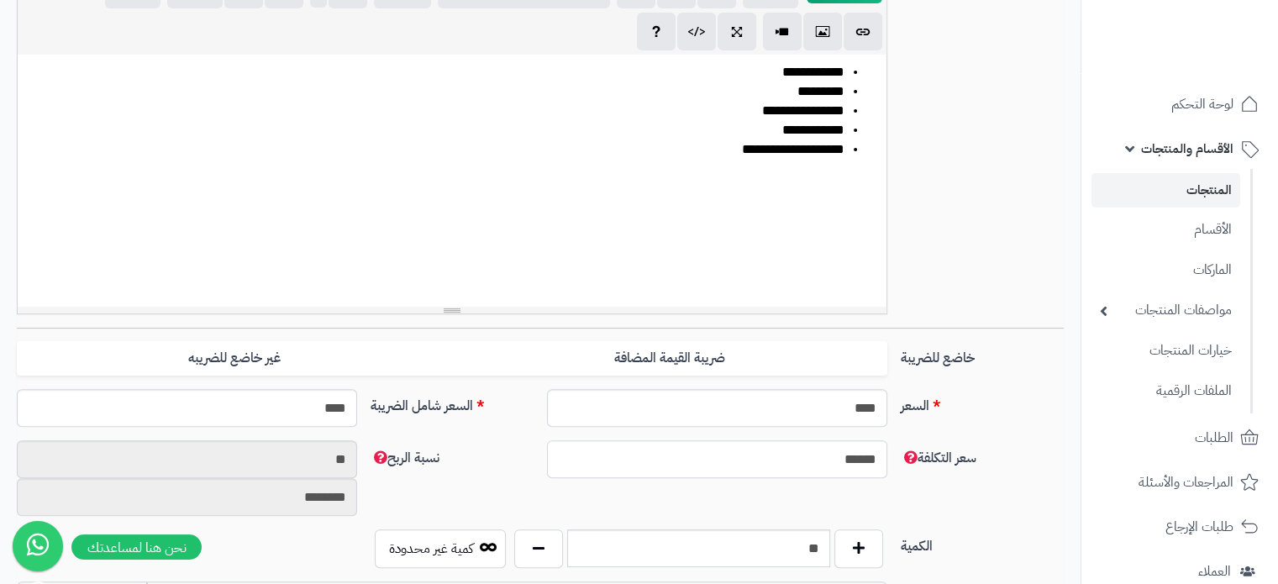
click at [803, 452] on input "******" at bounding box center [717, 459] width 340 height 38
click at [803, 455] on input "******" at bounding box center [717, 459] width 340 height 38
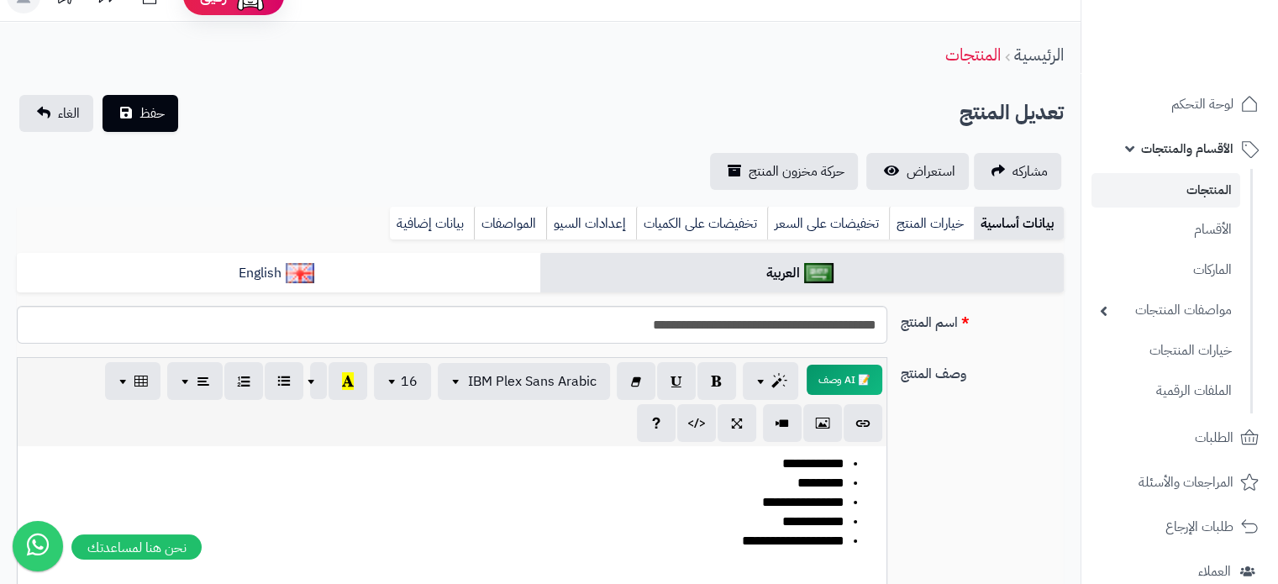
scroll to position [0, 0]
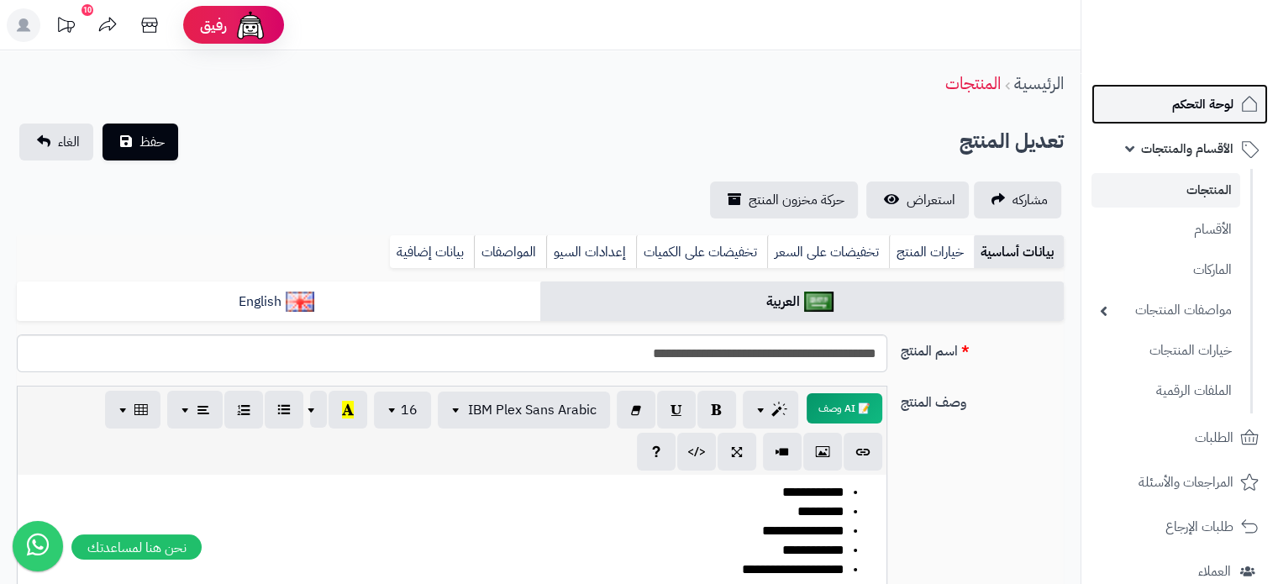
click at [1192, 107] on span "لوحة التحكم" at bounding box center [1202, 104] width 61 height 24
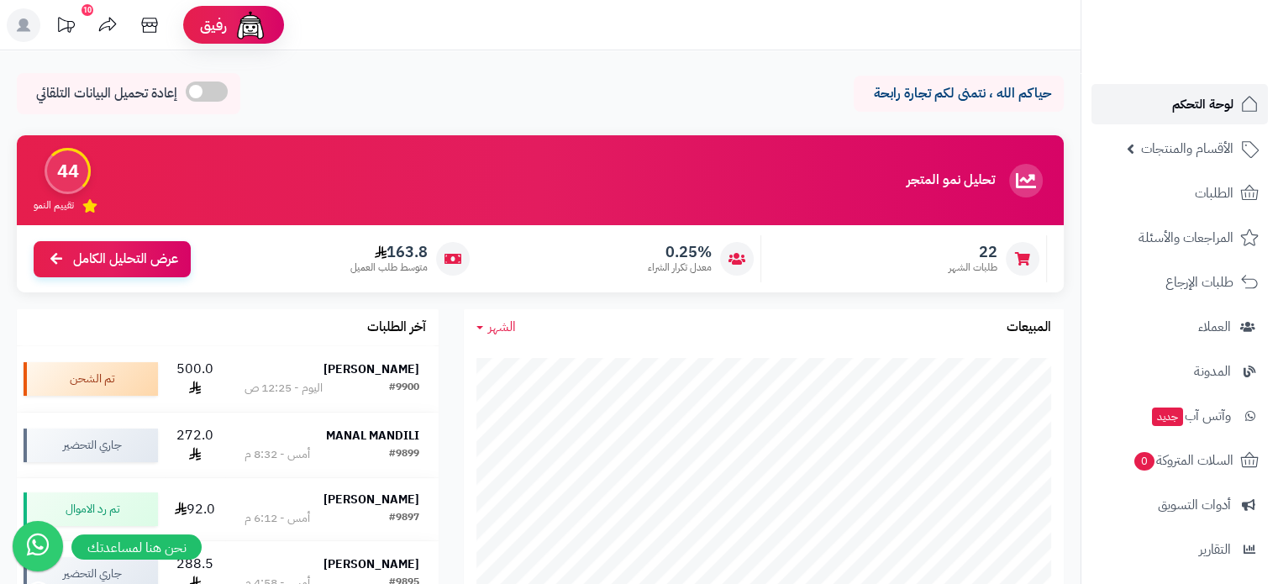
click at [1190, 87] on link "لوحة التحكم" at bounding box center [1179, 104] width 176 height 40
click at [1201, 110] on span "لوحة التحكم" at bounding box center [1202, 104] width 61 height 24
